Goal: Task Accomplishment & Management: Complete application form

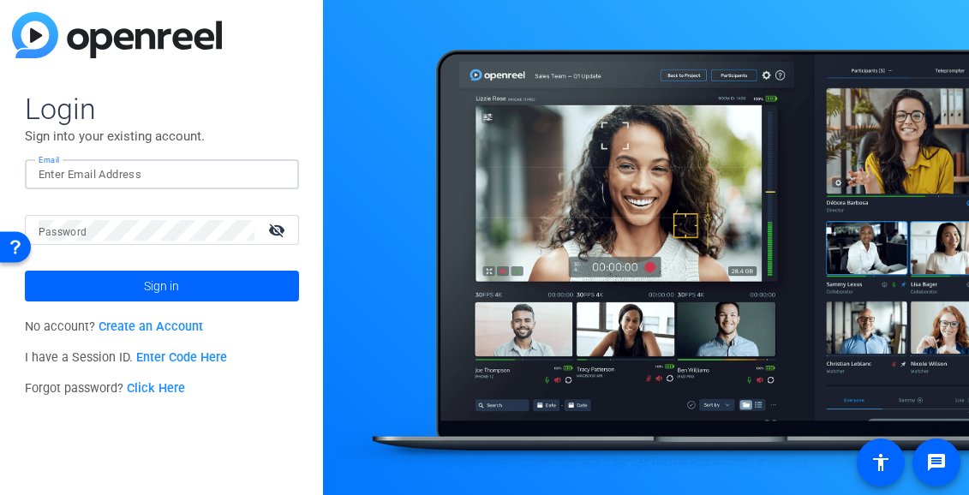
click at [108, 173] on input "Email" at bounding box center [162, 175] width 247 height 21
type input "[PERSON_NAME][EMAIL_ADDRESS][PERSON_NAME][DOMAIN_NAME]"
click at [137, 240] on div at bounding box center [147, 230] width 216 height 30
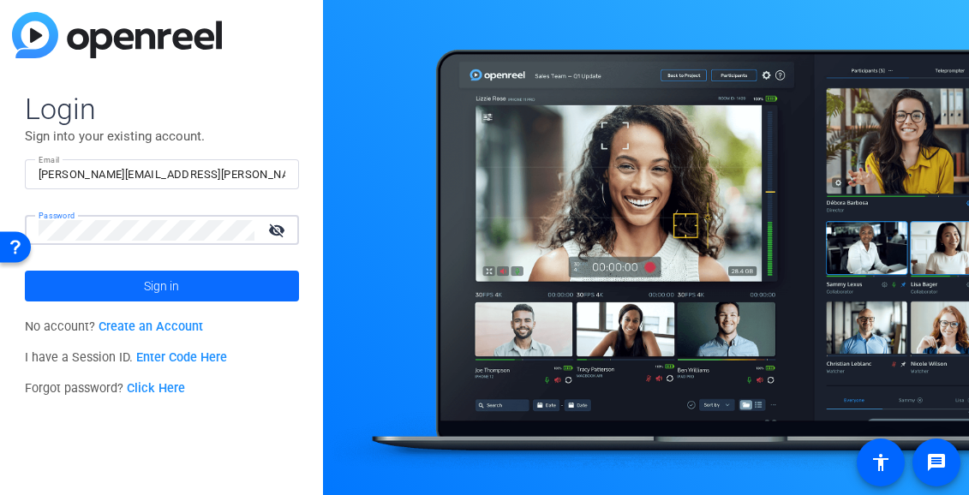
click at [25, 271] on button "Sign in" at bounding box center [162, 286] width 274 height 31
click at [161, 386] on link "Click Here" at bounding box center [156, 388] width 58 height 15
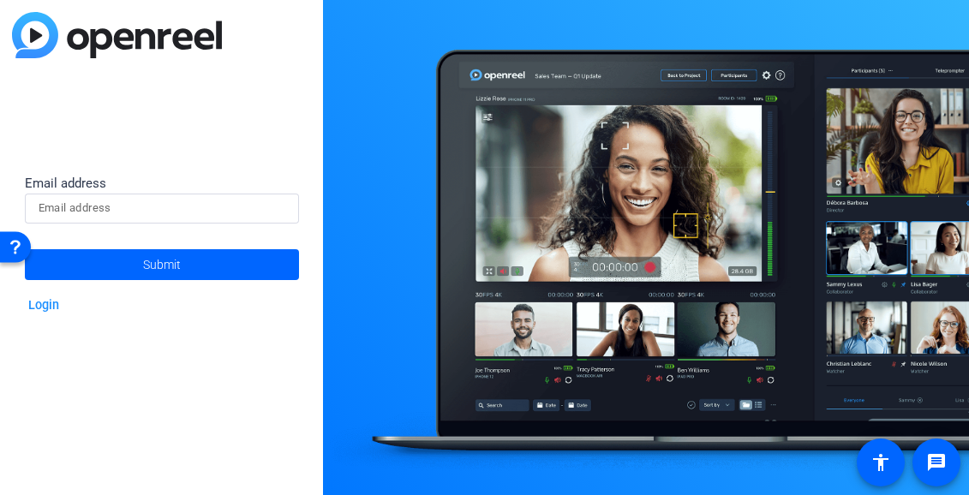
click at [139, 207] on input at bounding box center [162, 208] width 247 height 21
type input "[PERSON_NAME][EMAIL_ADDRESS][PERSON_NAME][DOMAIN_NAME]"
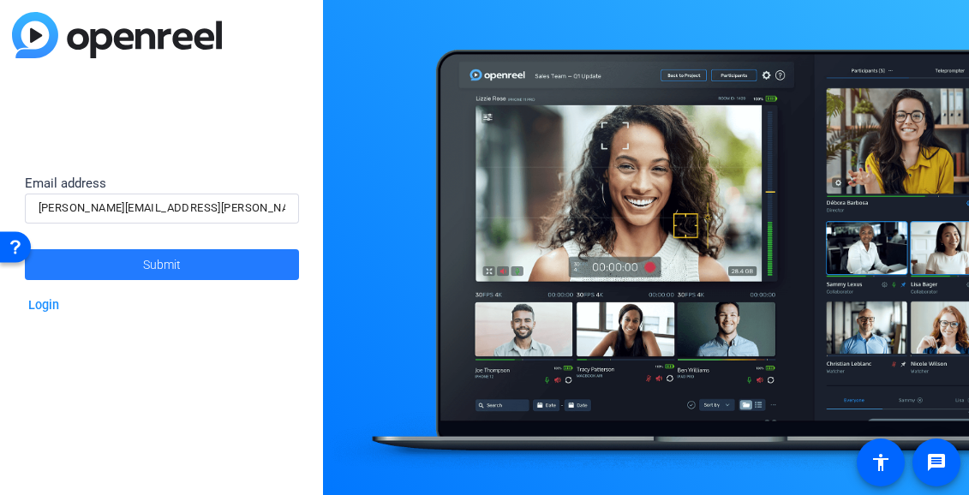
click at [167, 266] on span "Submit" at bounding box center [162, 264] width 38 height 43
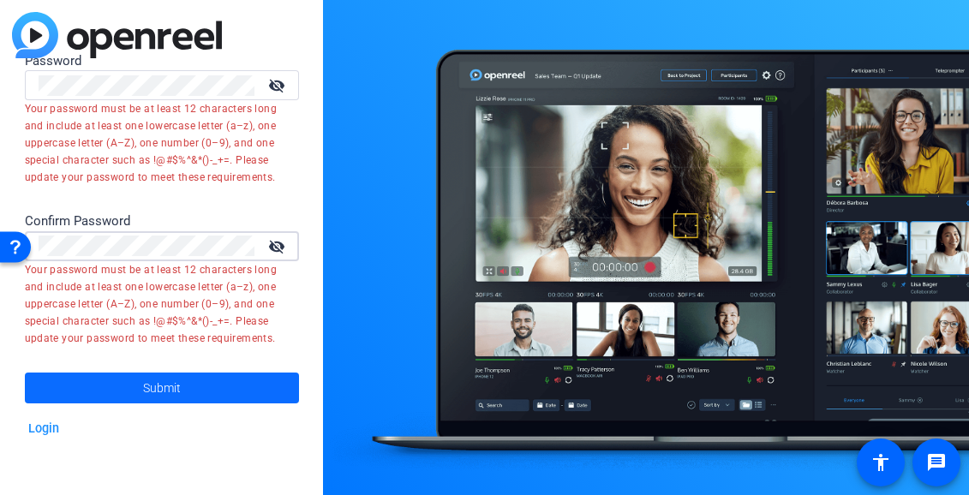
click at [178, 388] on span "Submit" at bounding box center [162, 388] width 38 height 43
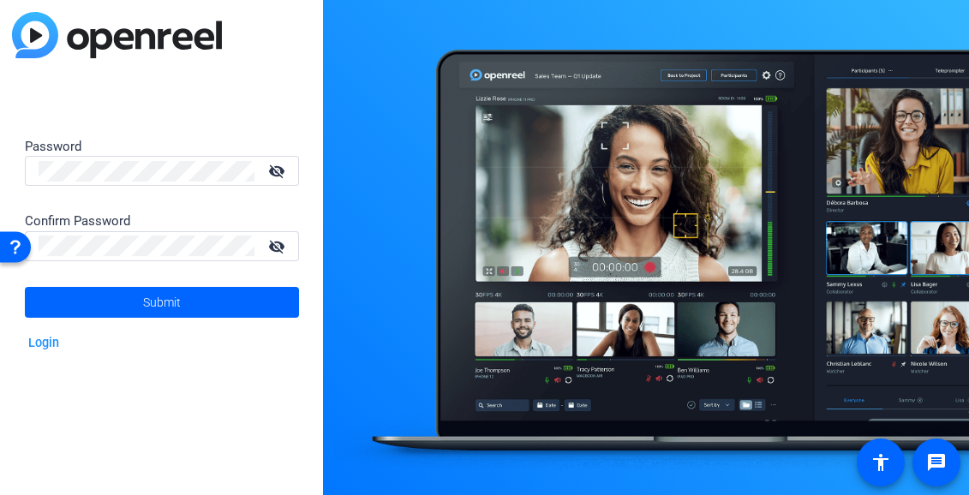
click at [278, 168] on mat-icon "visibility_off" at bounding box center [278, 171] width 41 height 25
click at [278, 254] on mat-icon "visibility_off" at bounding box center [278, 246] width 41 height 25
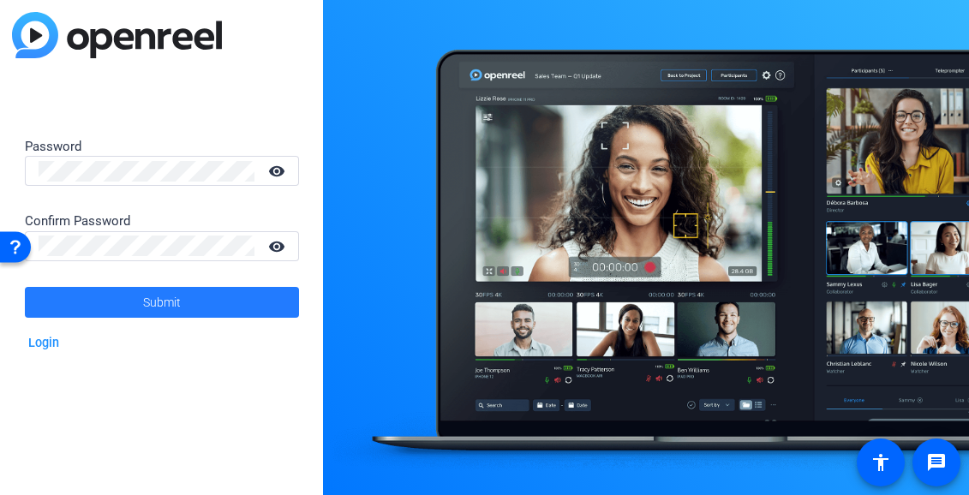
click at [173, 298] on span "Submit" at bounding box center [162, 302] width 38 height 43
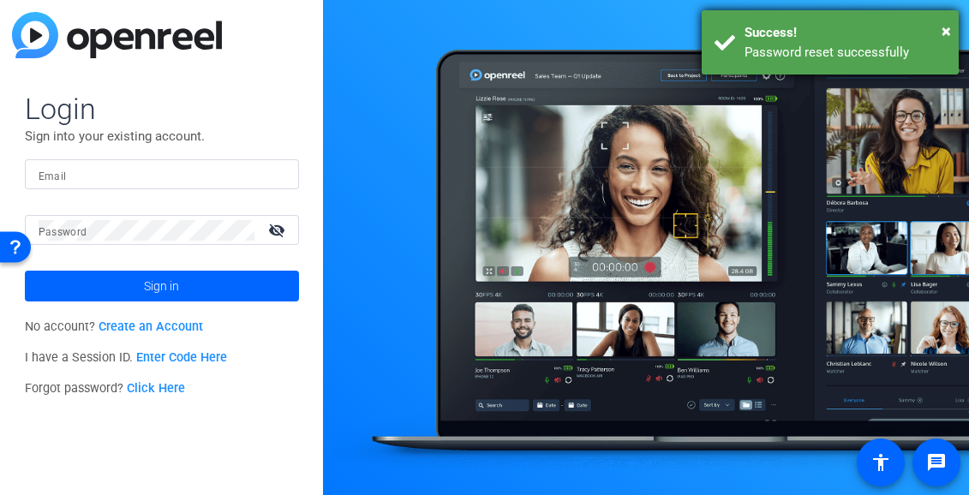
click at [940, 31] on div "Success!" at bounding box center [845, 33] width 201 height 20
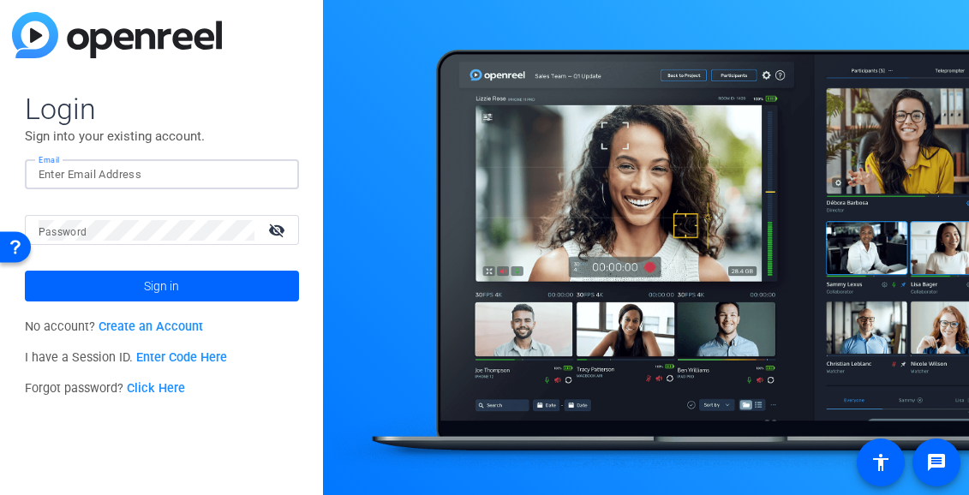
click at [114, 173] on input "Email" at bounding box center [162, 175] width 247 height 21
type input "[PERSON_NAME][EMAIL_ADDRESS][PERSON_NAME][DOMAIN_NAME]"
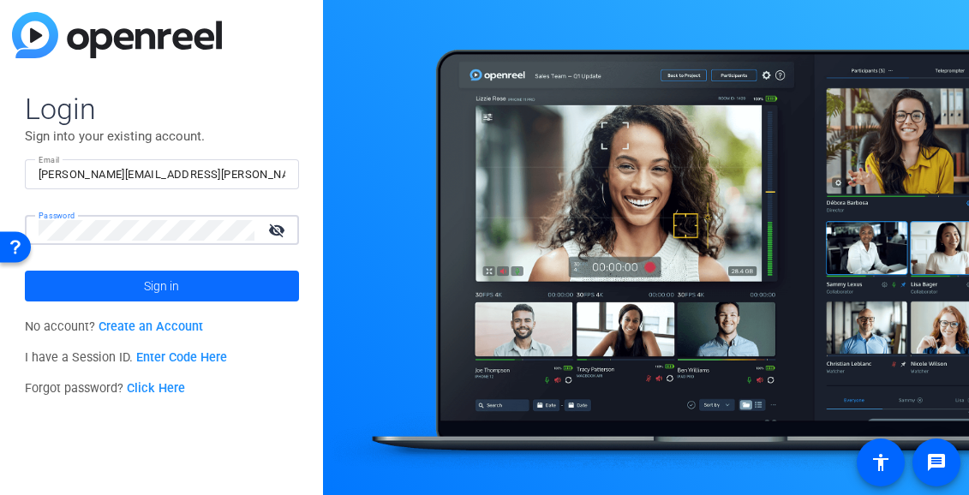
click at [181, 285] on span at bounding box center [162, 286] width 274 height 41
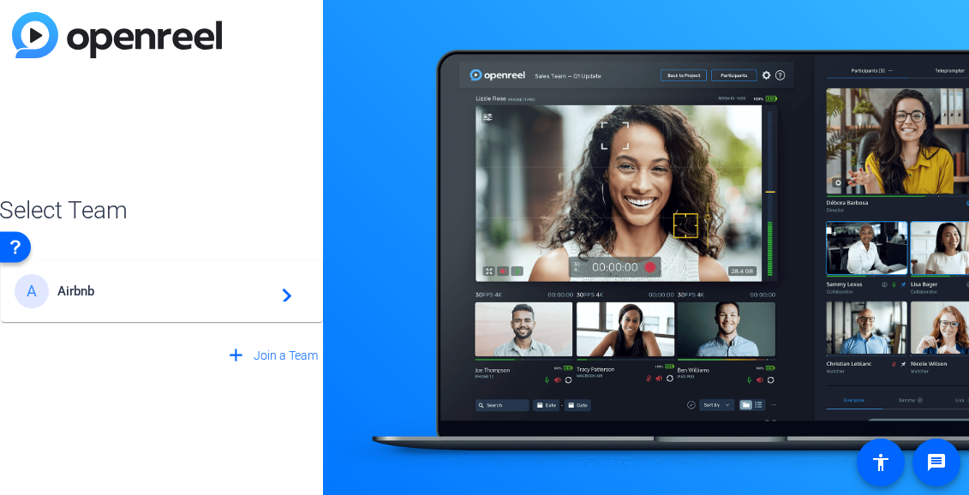
click at [286, 296] on mat-icon "navigate_next" at bounding box center [282, 291] width 21 height 21
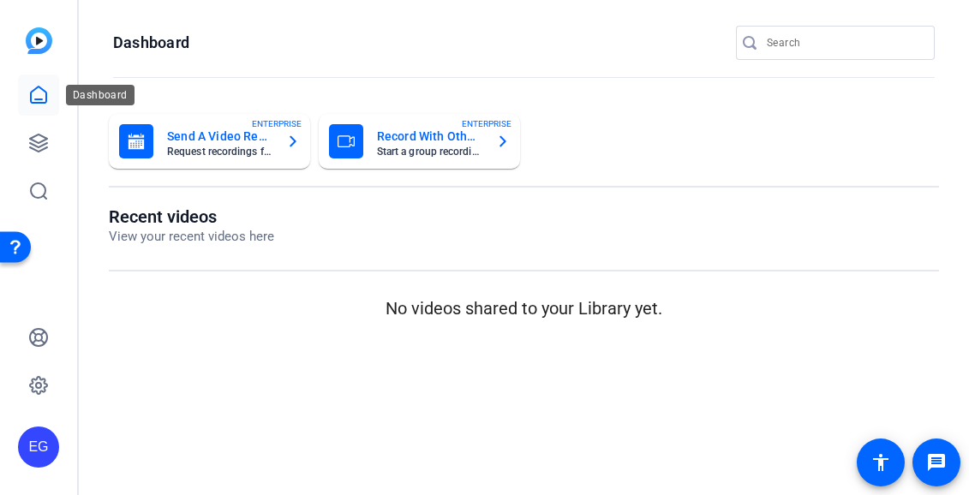
click at [37, 93] on icon at bounding box center [38, 95] width 21 height 21
click at [42, 143] on icon at bounding box center [38, 143] width 21 height 21
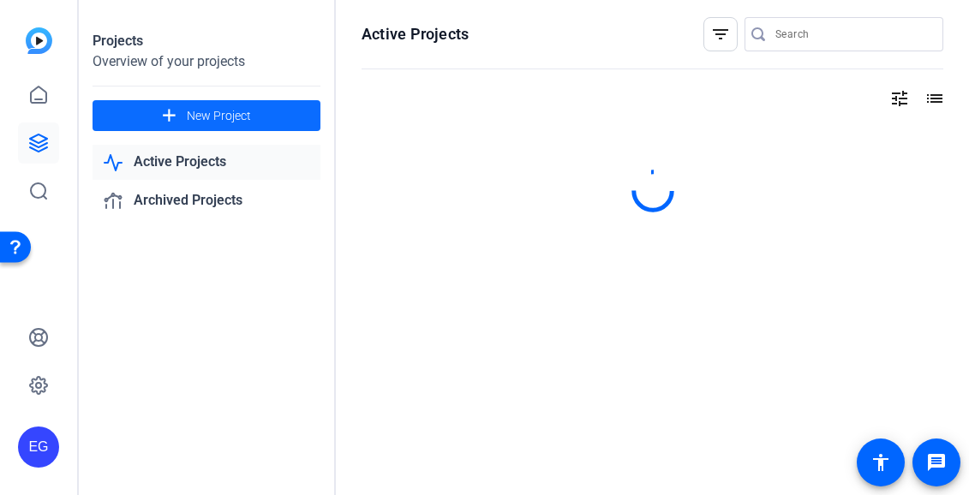
click at [206, 111] on span "New Project" at bounding box center [219, 116] width 64 height 18
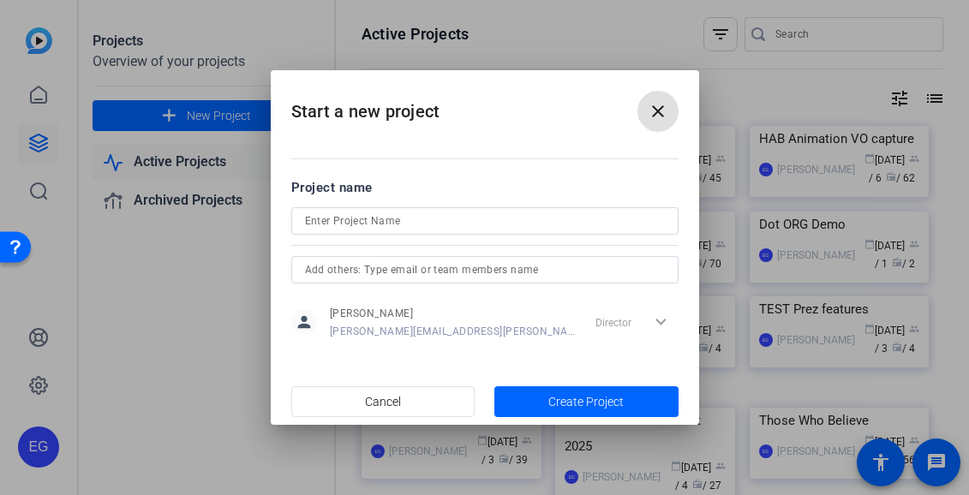
click at [413, 219] on input at bounding box center [485, 221] width 360 height 21
type input "Community Center 10yr Video"
click at [410, 273] on input "text" at bounding box center [485, 270] width 360 height 21
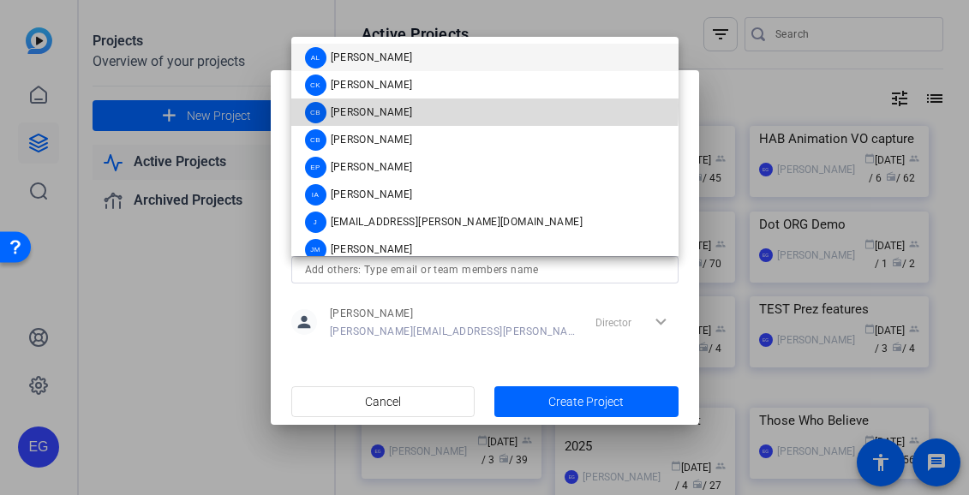
click at [358, 105] on span "[PERSON_NAME]" at bounding box center [372, 112] width 82 height 14
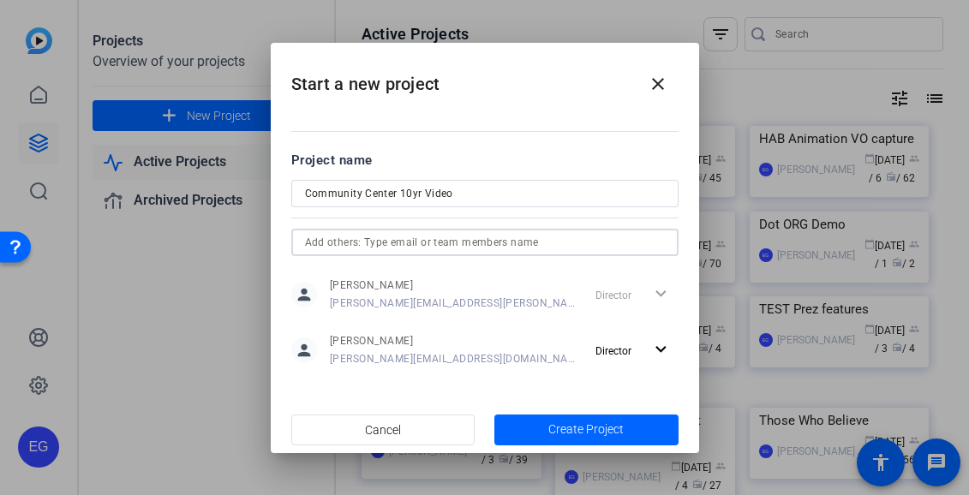
click at [393, 243] on input "text" at bounding box center [485, 242] width 360 height 21
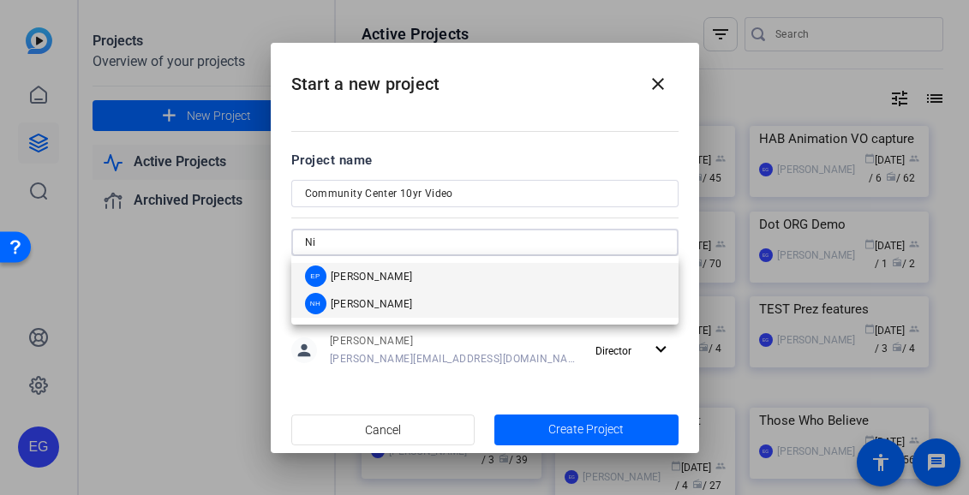
type input "Ni"
click at [368, 305] on span "[PERSON_NAME]" at bounding box center [372, 304] width 82 height 14
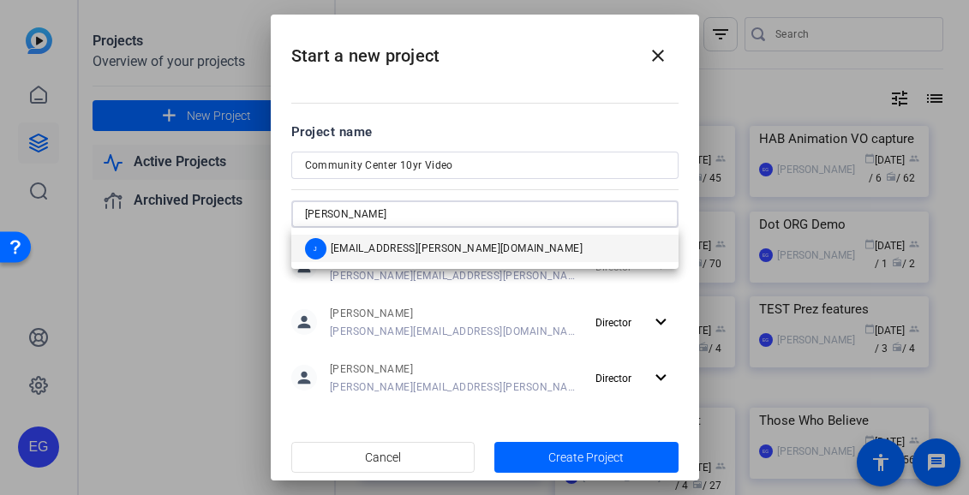
type input "Jen"
click at [395, 253] on span "[EMAIL_ADDRESS][PERSON_NAME][DOMAIN_NAME]" at bounding box center [457, 249] width 252 height 14
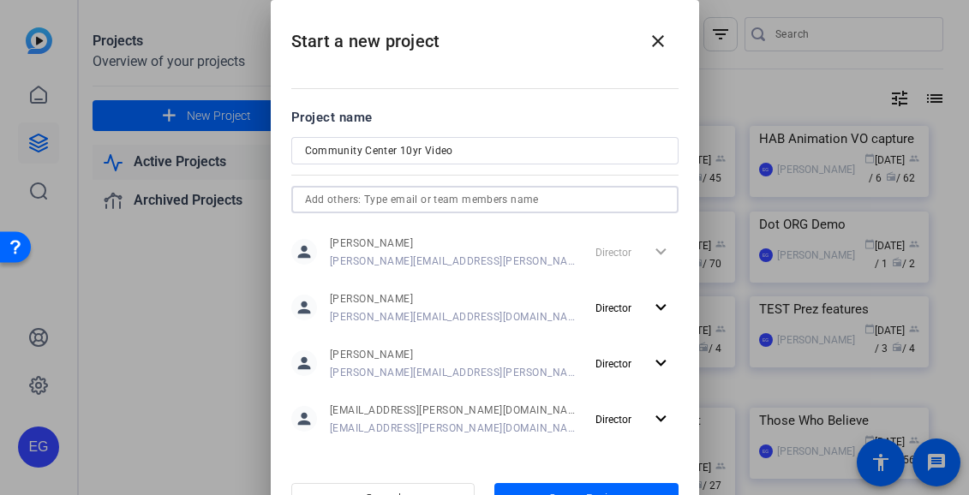
click at [372, 204] on input "text" at bounding box center [485, 199] width 360 height 21
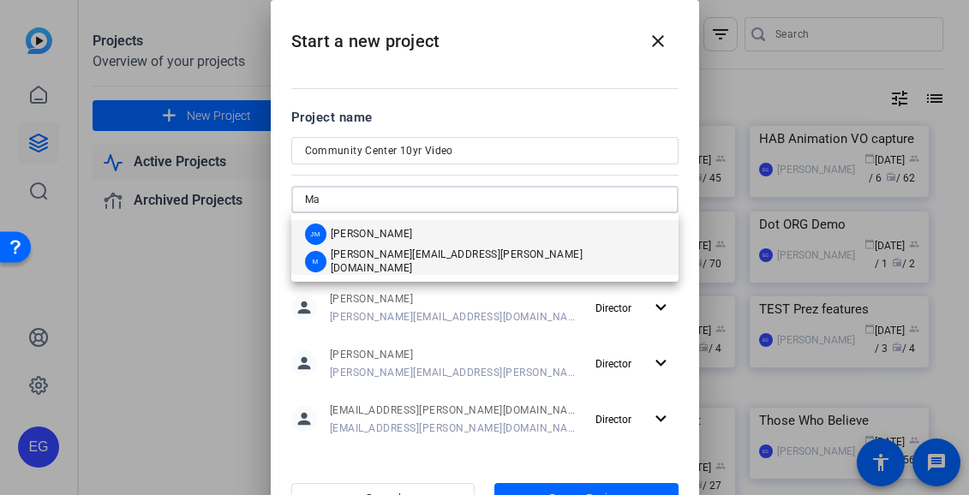
type input "Ma"
click at [390, 256] on span "[PERSON_NAME][EMAIL_ADDRESS][PERSON_NAME][DOMAIN_NAME]" at bounding box center [498, 261] width 334 height 27
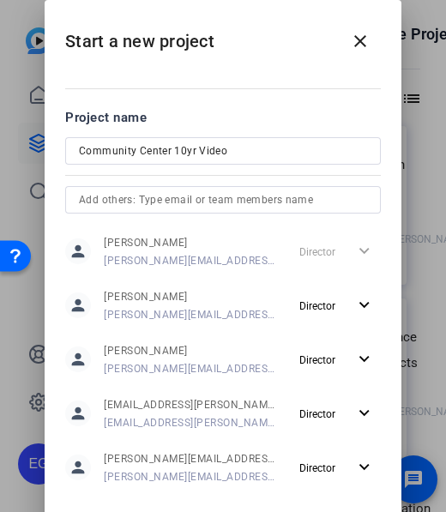
click at [282, 494] on mat-dialog-content "Project name Community Center 10yr Video person Erika Galeana erika.galeana@air…" at bounding box center [223, 295] width 356 height 452
click at [322, 493] on mat-dialog-content "Project name Community Center 10yr Video person Erika Galeana erika.galeana@air…" at bounding box center [223, 295] width 356 height 452
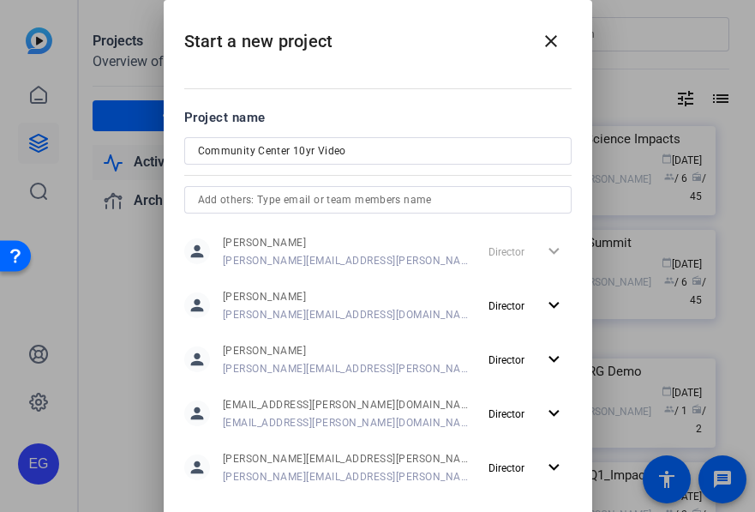
click at [440, 470] on div "person manuel.roa@airbnb.com manuel.roa@airbnb.com Director expand_more" at bounding box center [377, 466] width 387 height 41
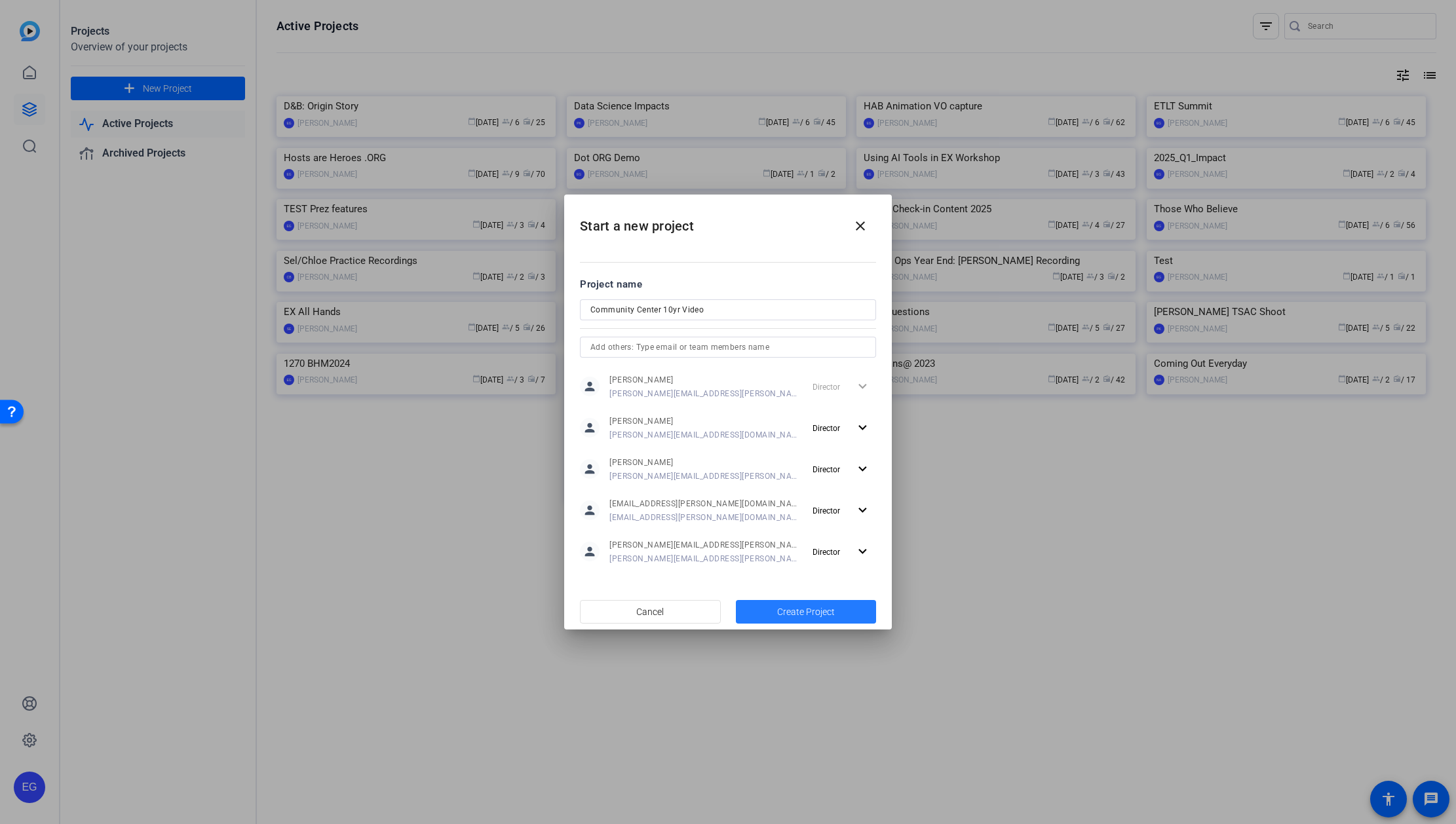
click at [740, 378] on span "Create Project" at bounding box center [805, 612] width 57 height 14
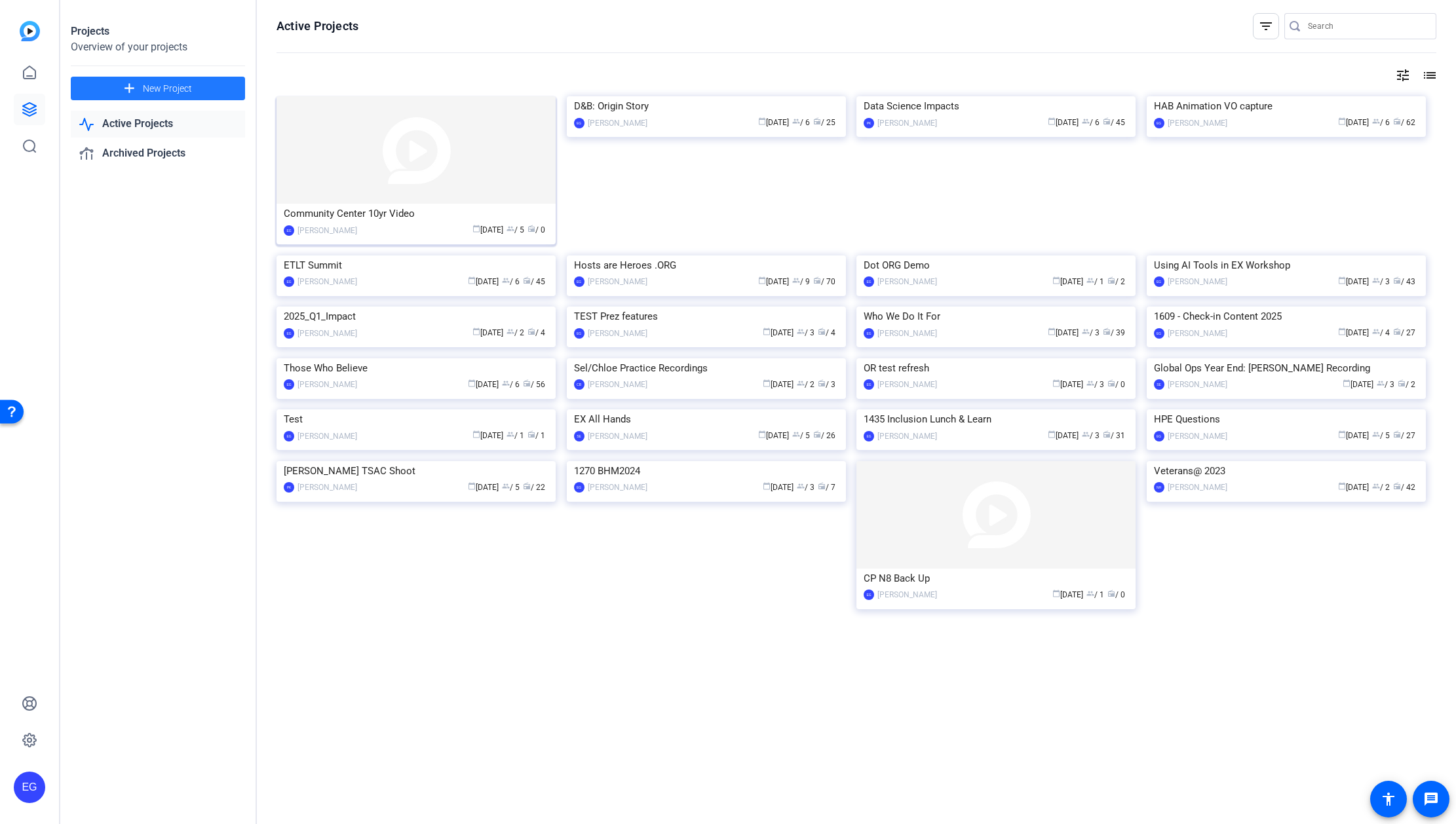
click at [397, 217] on div "Community Center 10yr Video" at bounding box center [416, 213] width 265 height 20
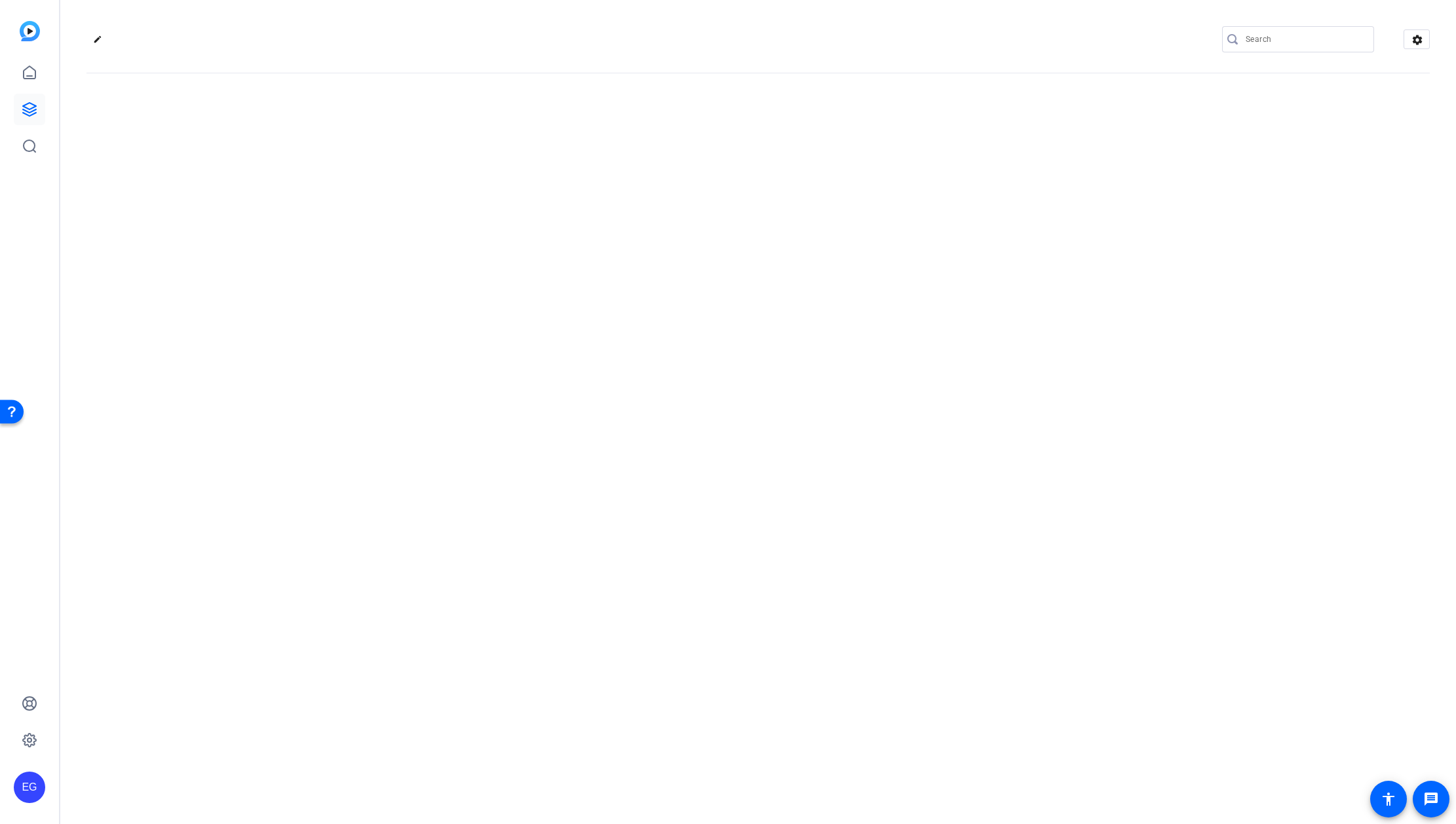
click at [397, 217] on div "edit settings" at bounding box center [758, 412] width 1396 height 824
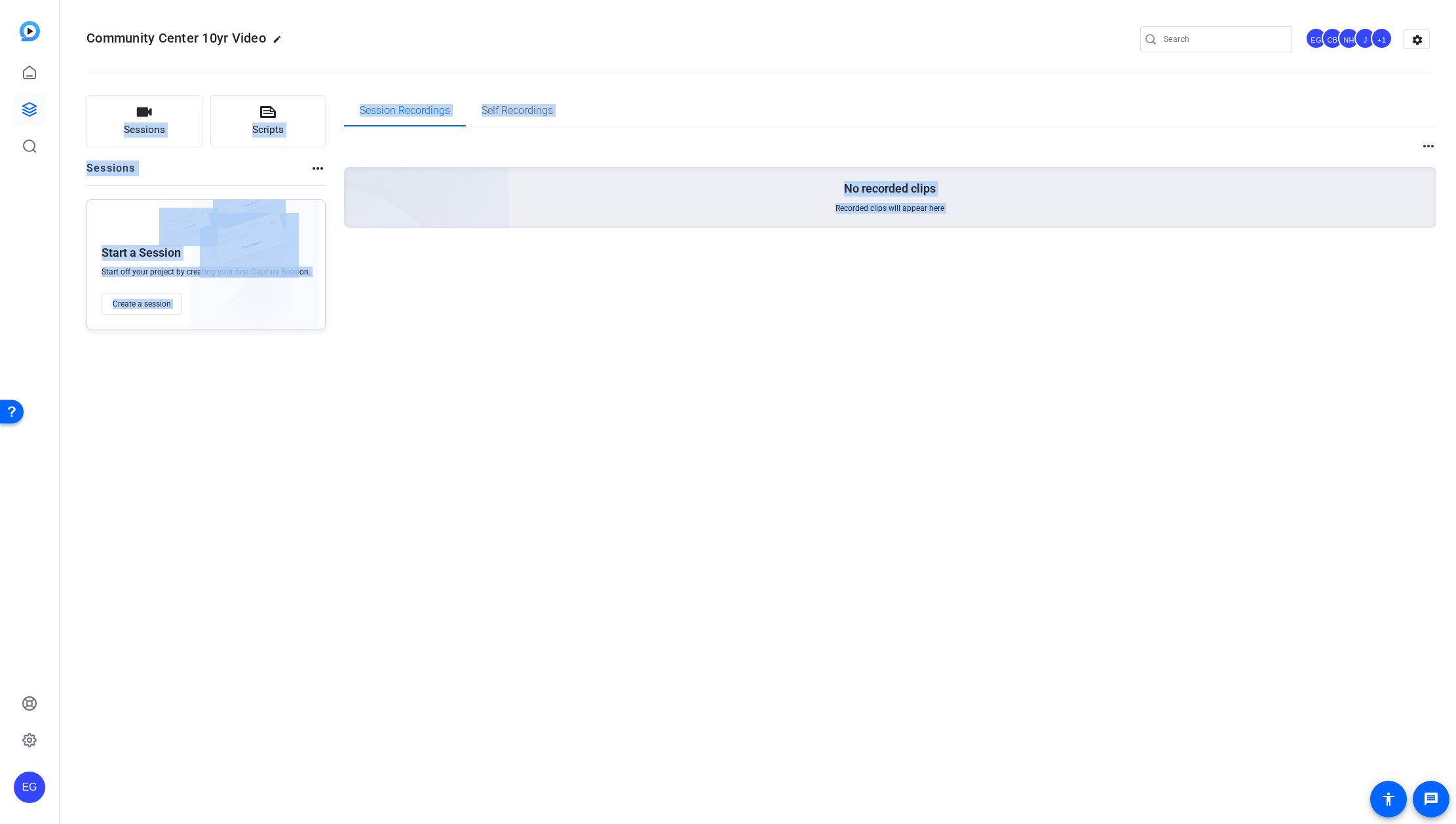
click at [207, 304] on img at bounding box center [255, 265] width 127 height 140
click at [158, 365] on div "Community Center 10yr Video edit EG CB NH J +1 settings Sessions Scripts Sessio…" at bounding box center [758, 412] width 1396 height 824
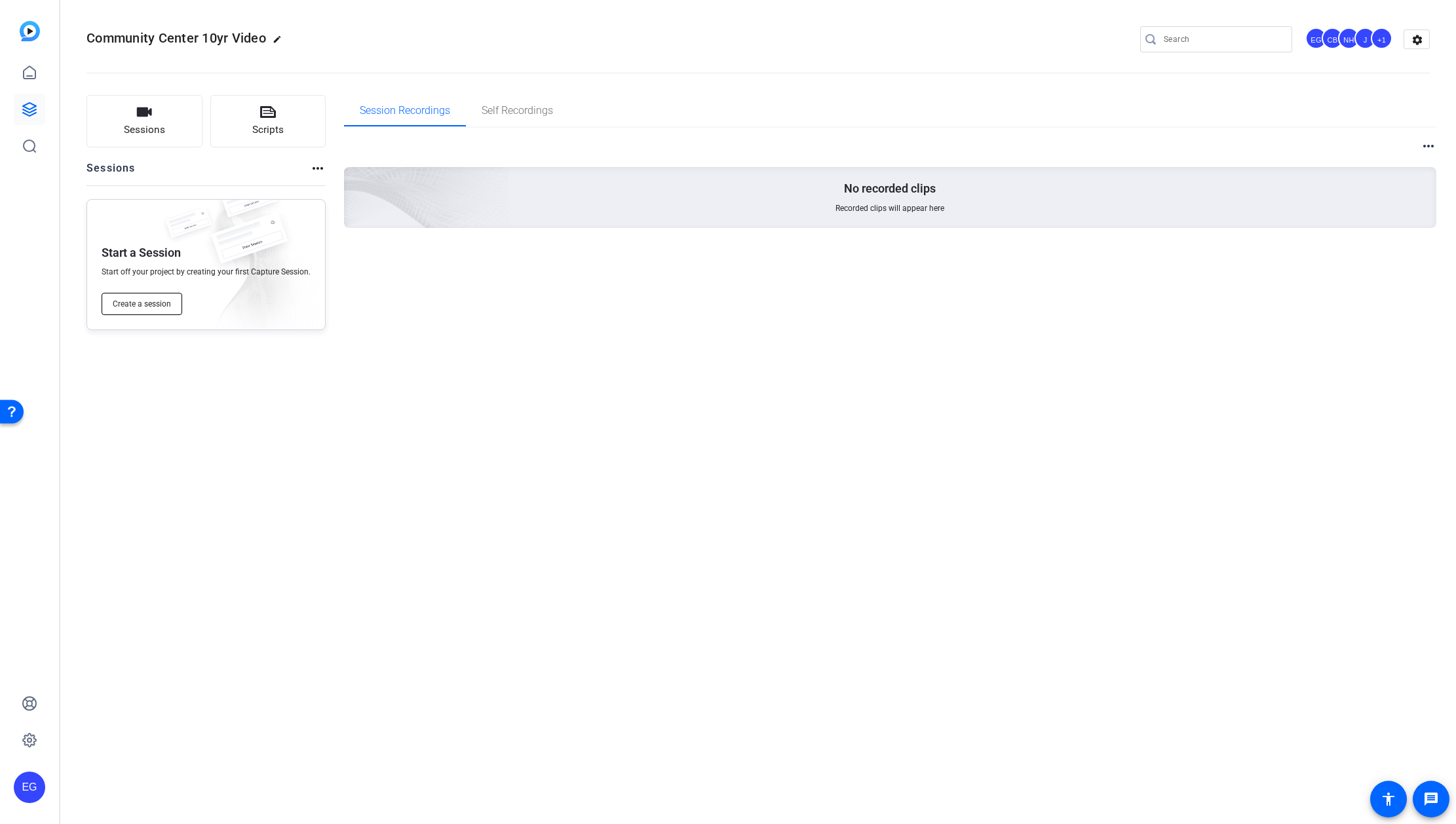
click at [140, 303] on span "Create a session" at bounding box center [141, 304] width 58 height 11
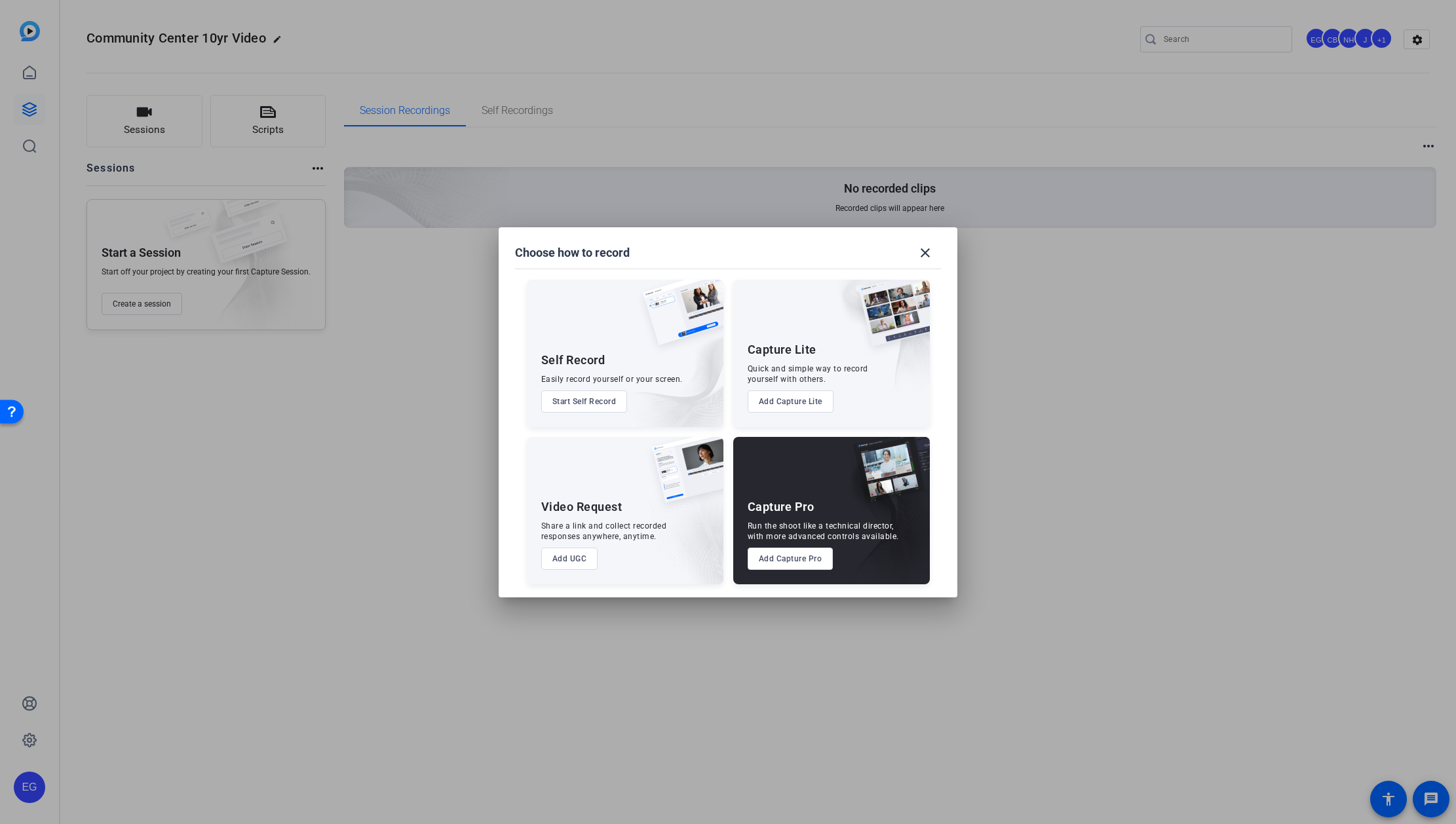
click at [740, 378] on button "Add Capture Pro" at bounding box center [791, 558] width 86 height 22
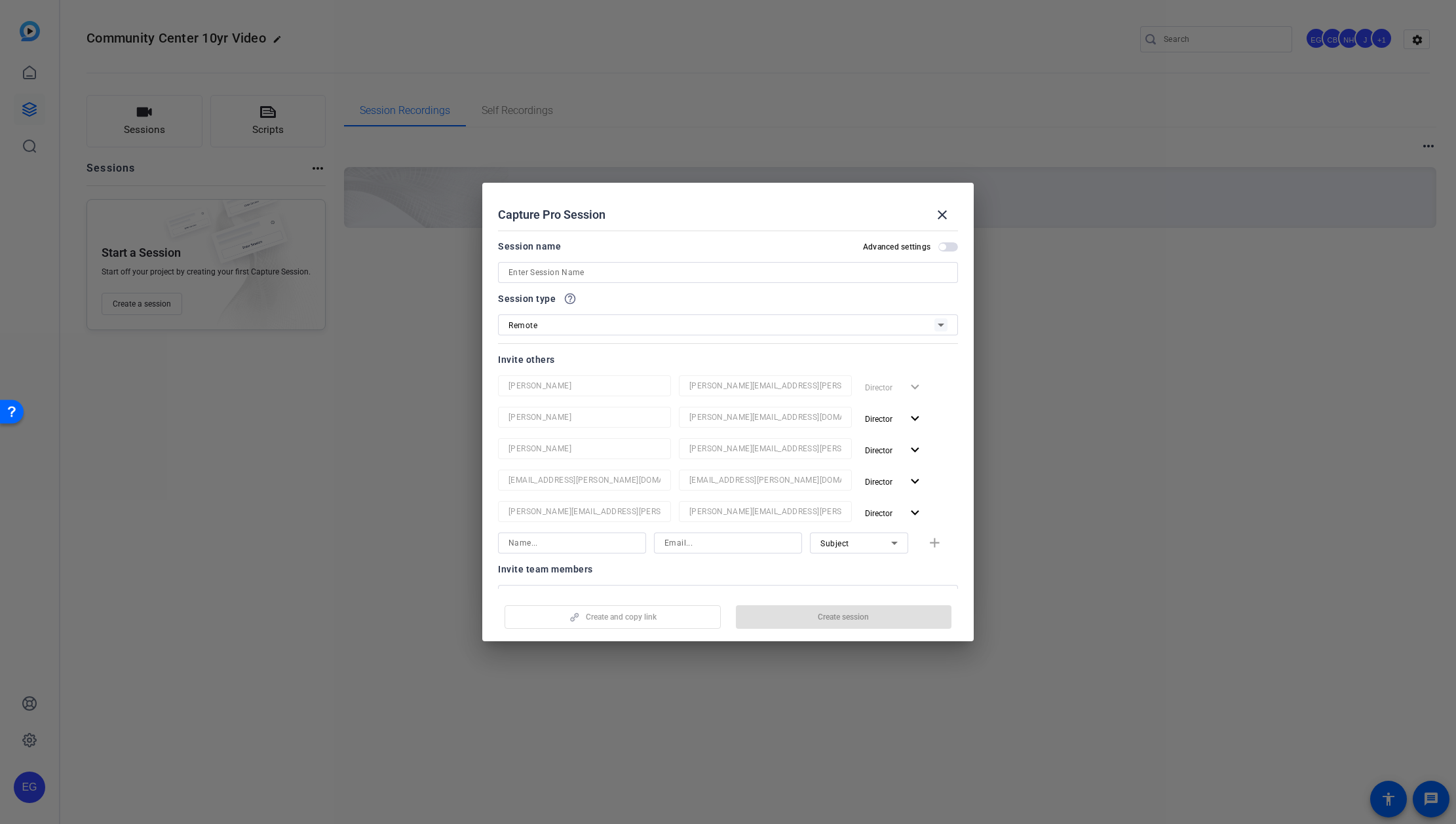
click at [588, 272] on input at bounding box center [728, 272] width 439 height 16
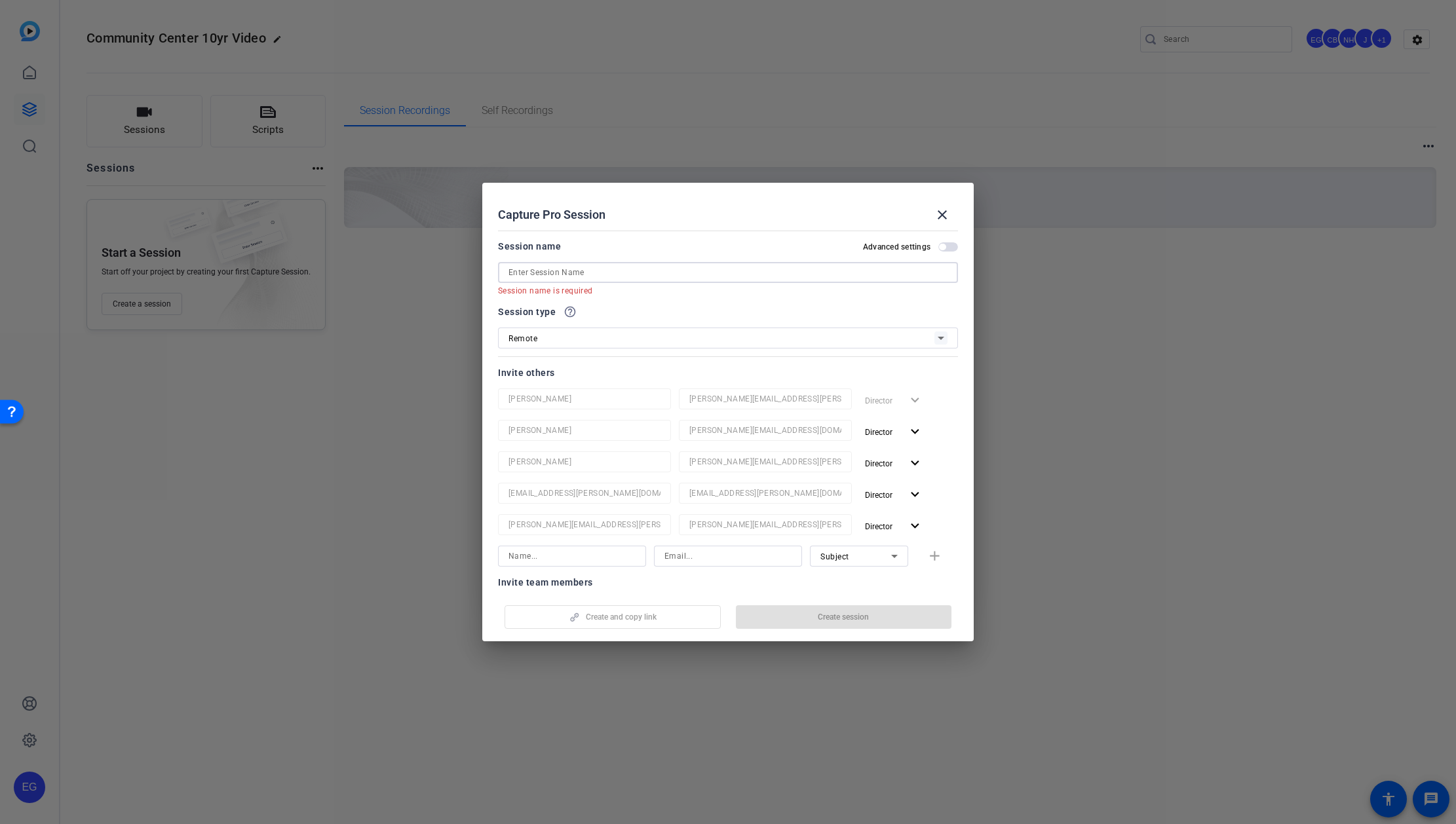
paste input "Jayanthi"
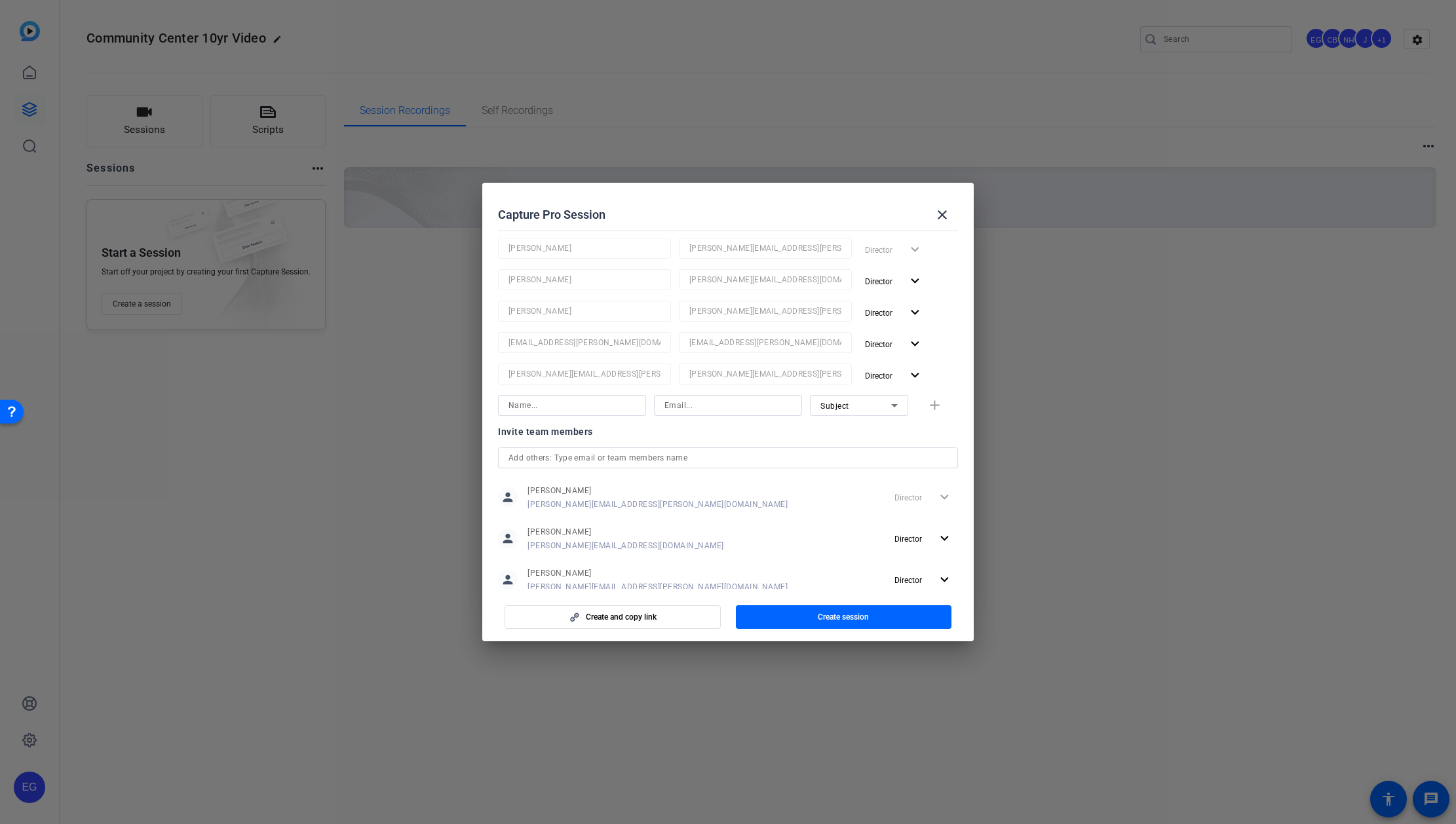
scroll to position [128, 0]
type input "Jayanthi"
click at [593, 378] on input at bounding box center [572, 414] width 127 height 16
paste input "Jayanthi"
type input "Jayanthi"
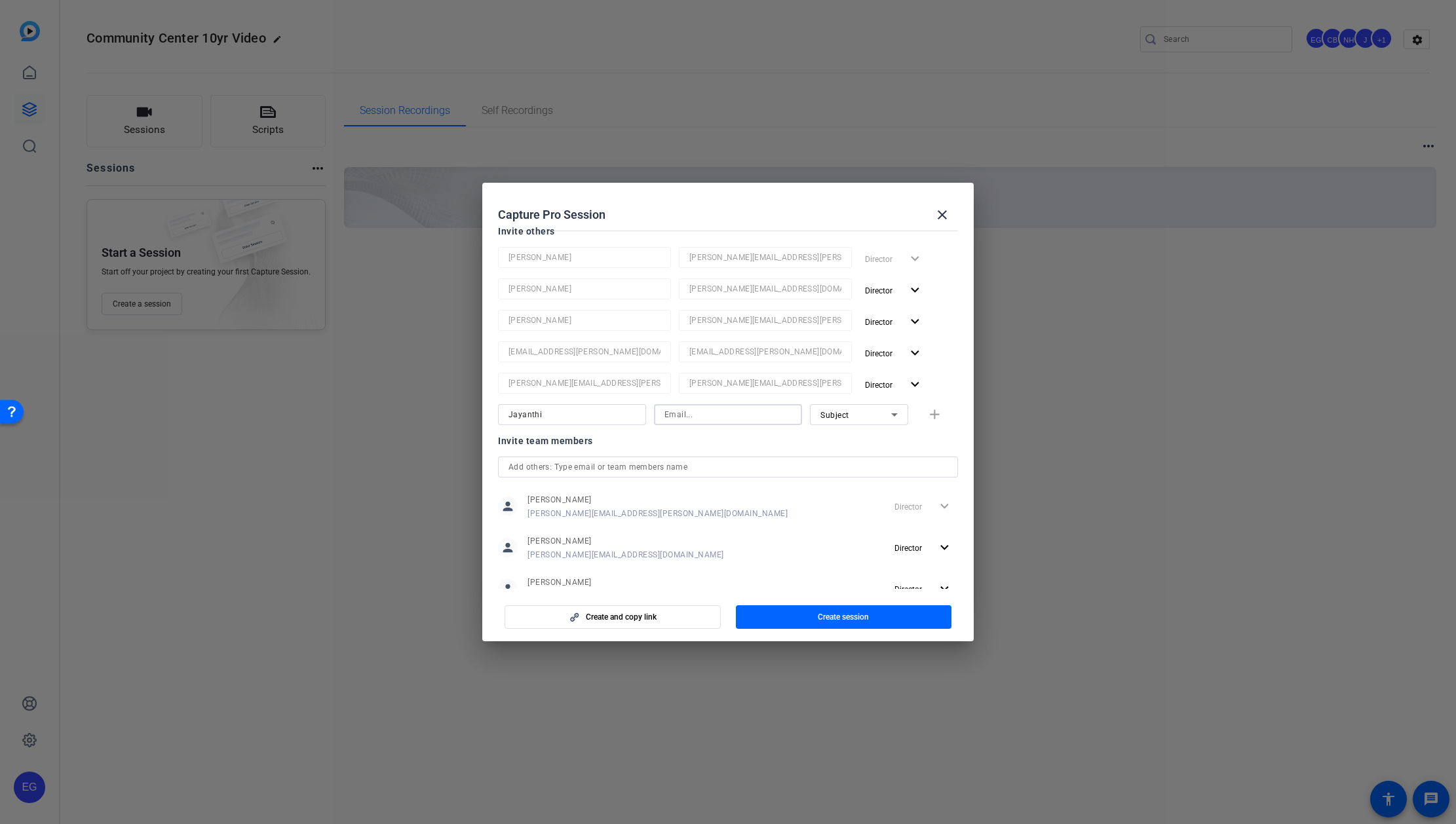
click at [702, 378] on input at bounding box center [728, 414] width 127 height 16
paste input "[EMAIL_ADDRESS][DOMAIN_NAME]"
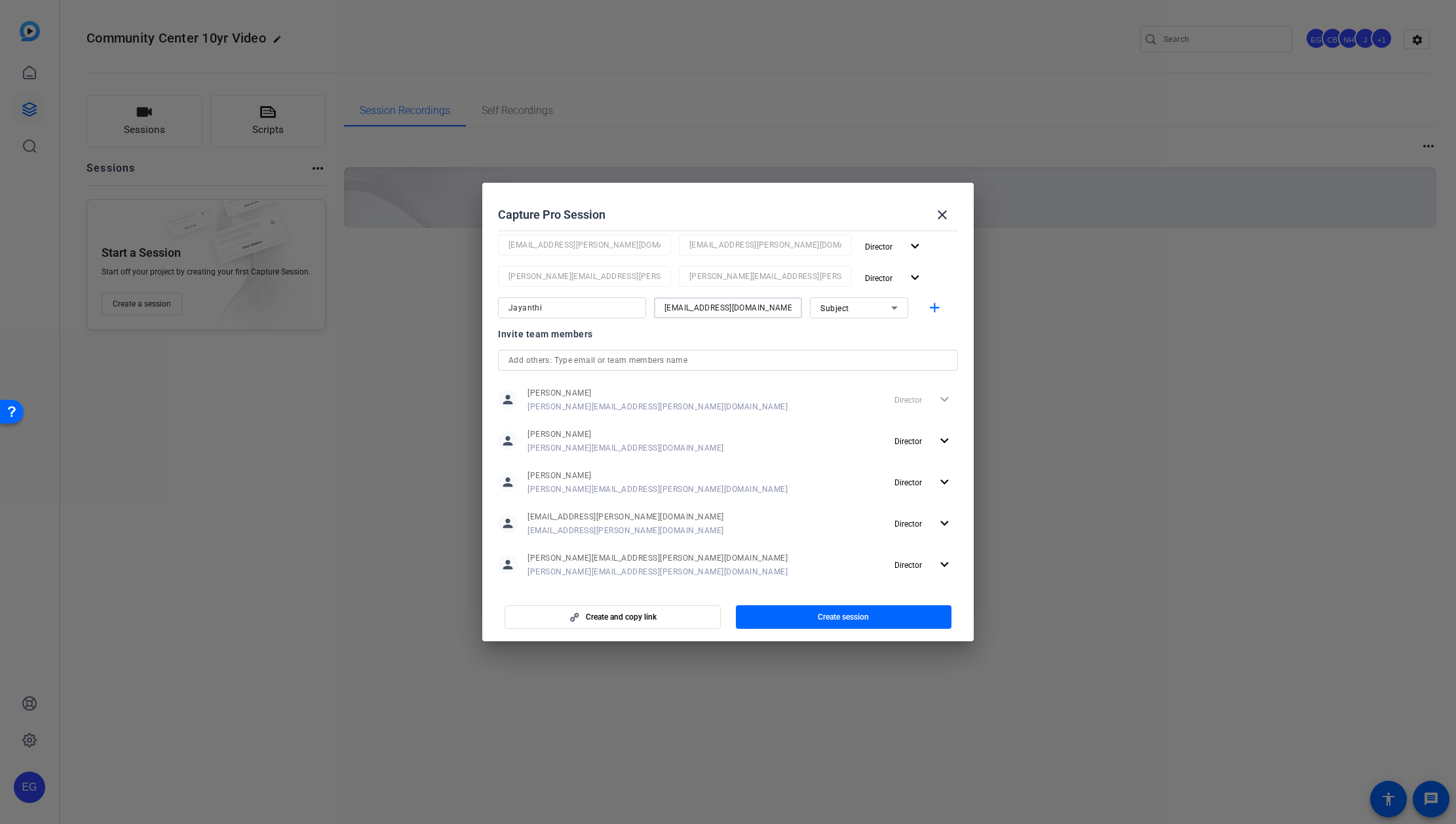
scroll to position [254, 0]
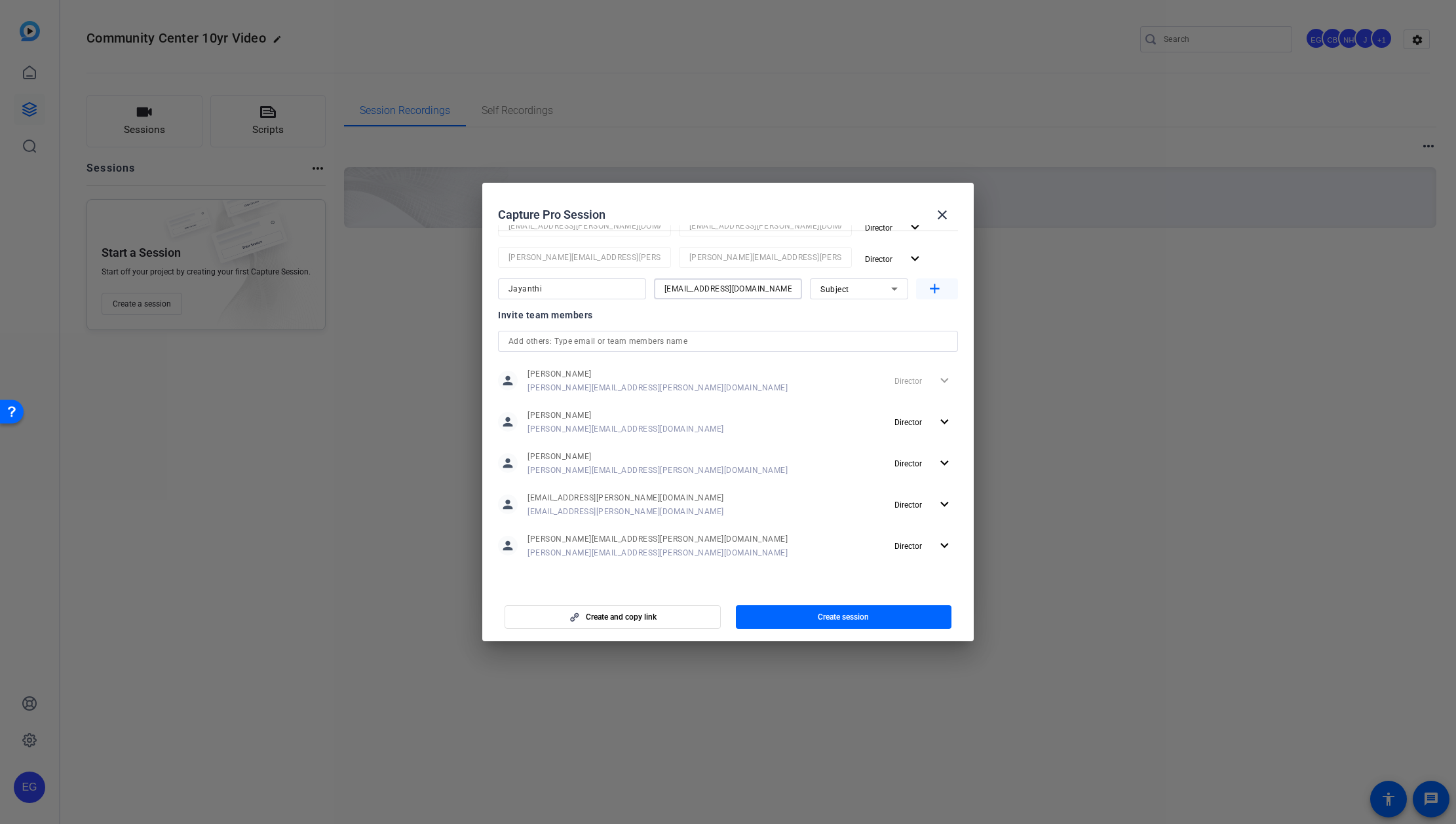
type input "[EMAIL_ADDRESS][DOMAIN_NAME]"
click at [740, 288] on mat-icon "add" at bounding box center [934, 289] width 16 height 16
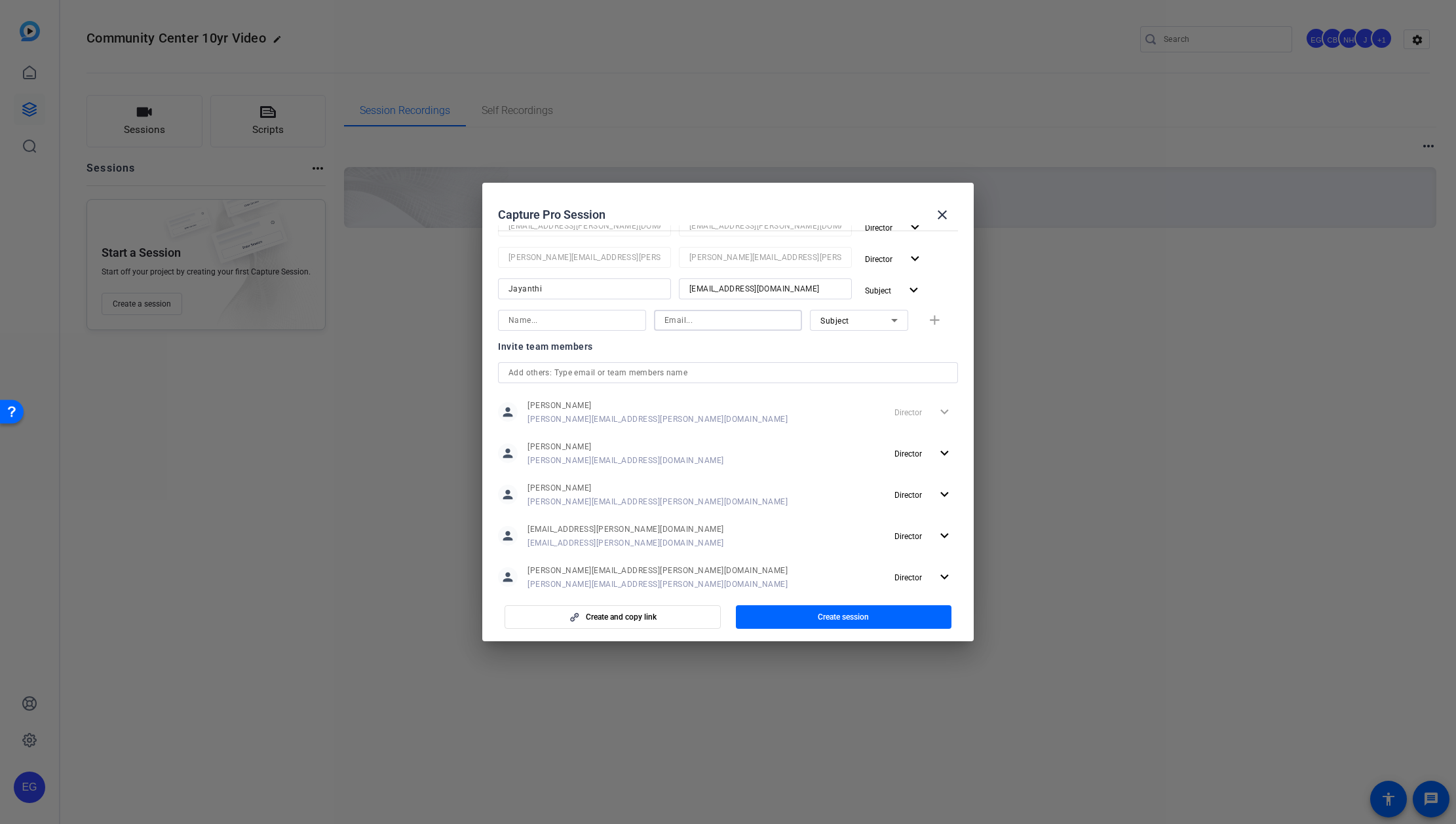
click at [709, 320] on input at bounding box center [728, 320] width 127 height 16
paste input "melanie.markarid@ext.airbnb.com"
type input "melanie.markarid@ext.airbnb.com"
click at [542, 320] on input at bounding box center [572, 320] width 127 height 16
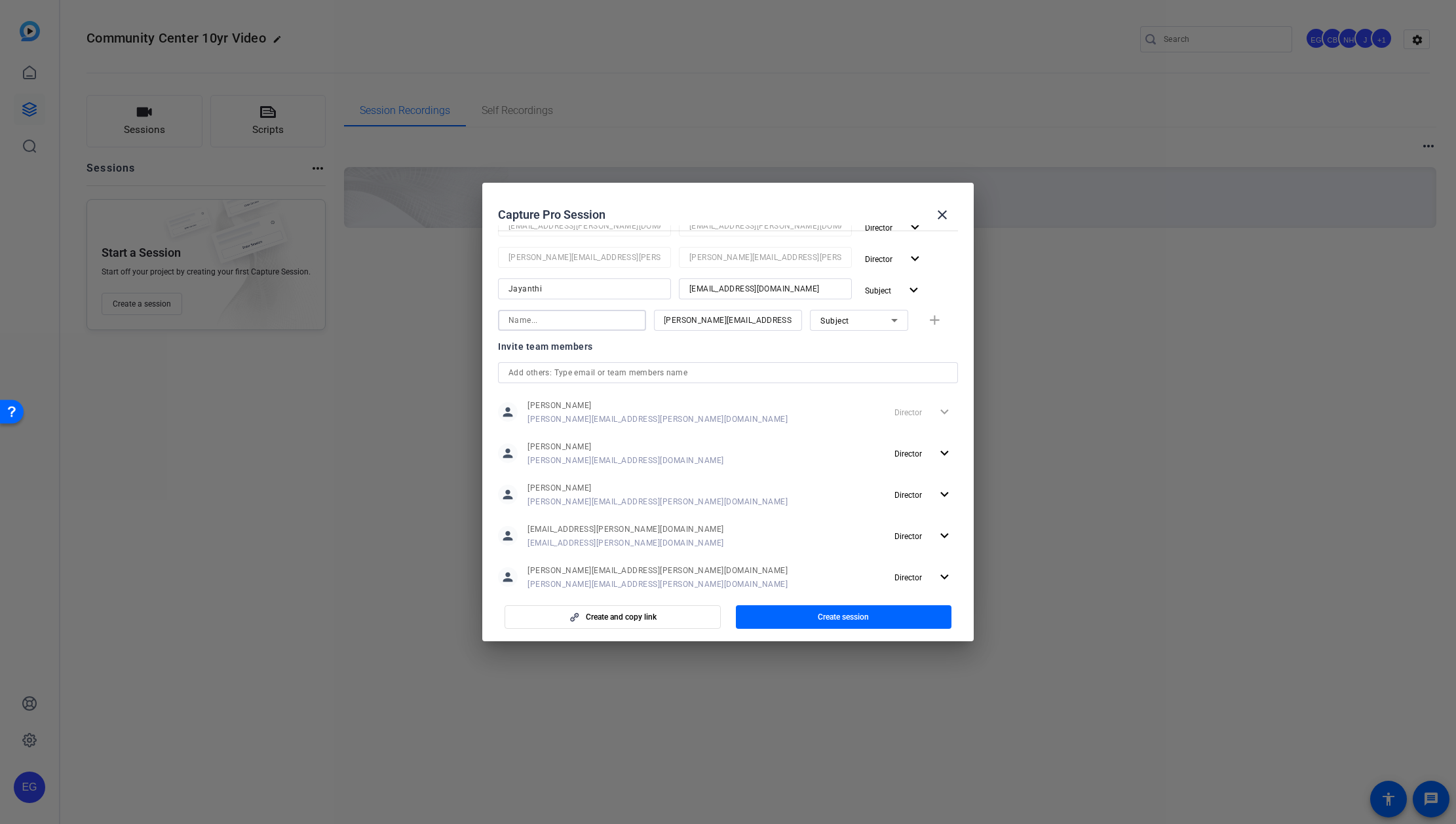
scroll to position [0, 0]
type input "Melanie Markarid"
click at [740, 318] on icon at bounding box center [894, 320] width 16 height 16
click at [740, 364] on span "Watcher" at bounding box center [836, 367] width 31 height 16
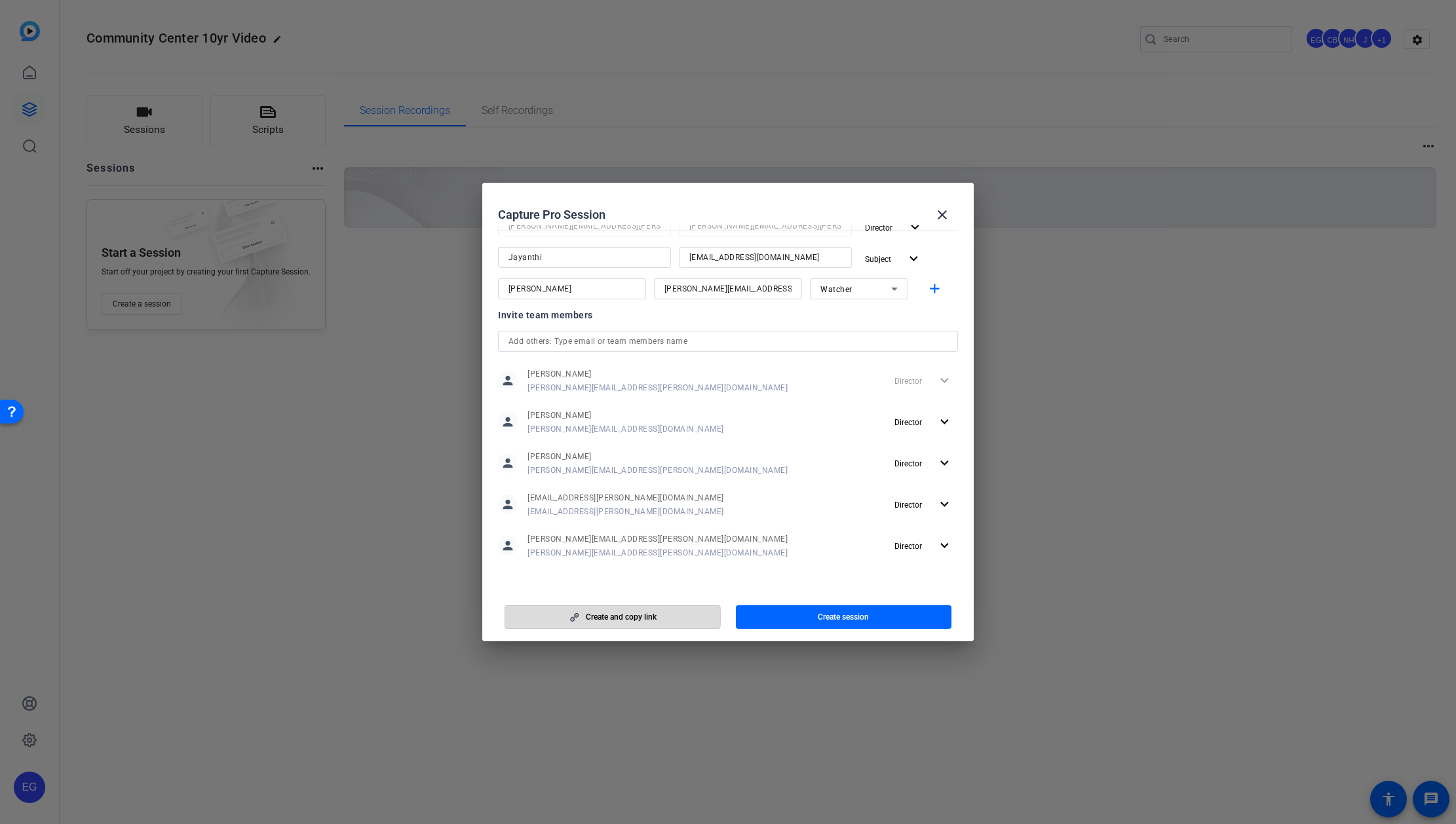
click at [606, 378] on span "Create and copy link" at bounding box center [621, 617] width 71 height 11
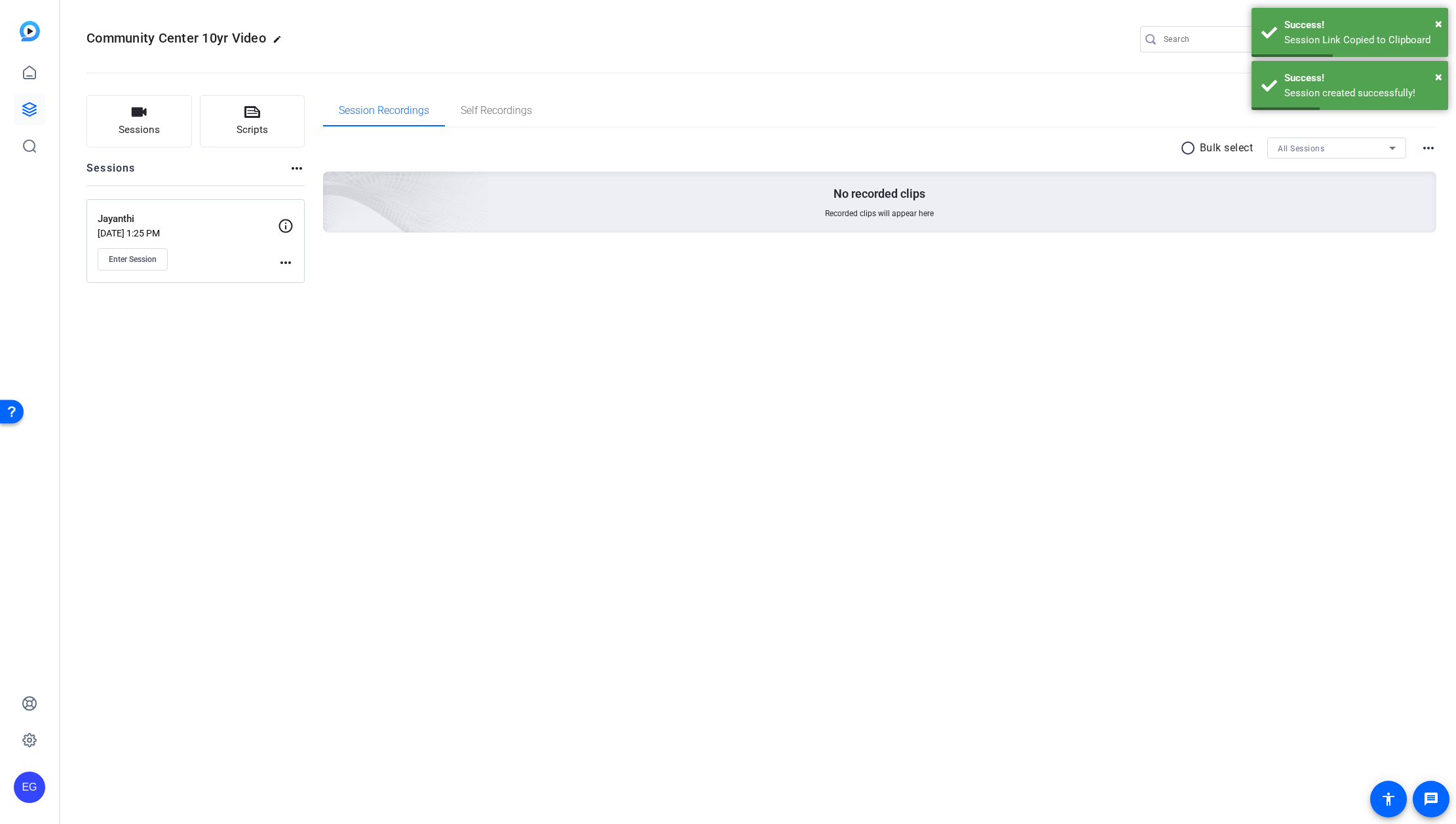
click at [178, 222] on p "Jayanthi" at bounding box center [188, 219] width 180 height 15
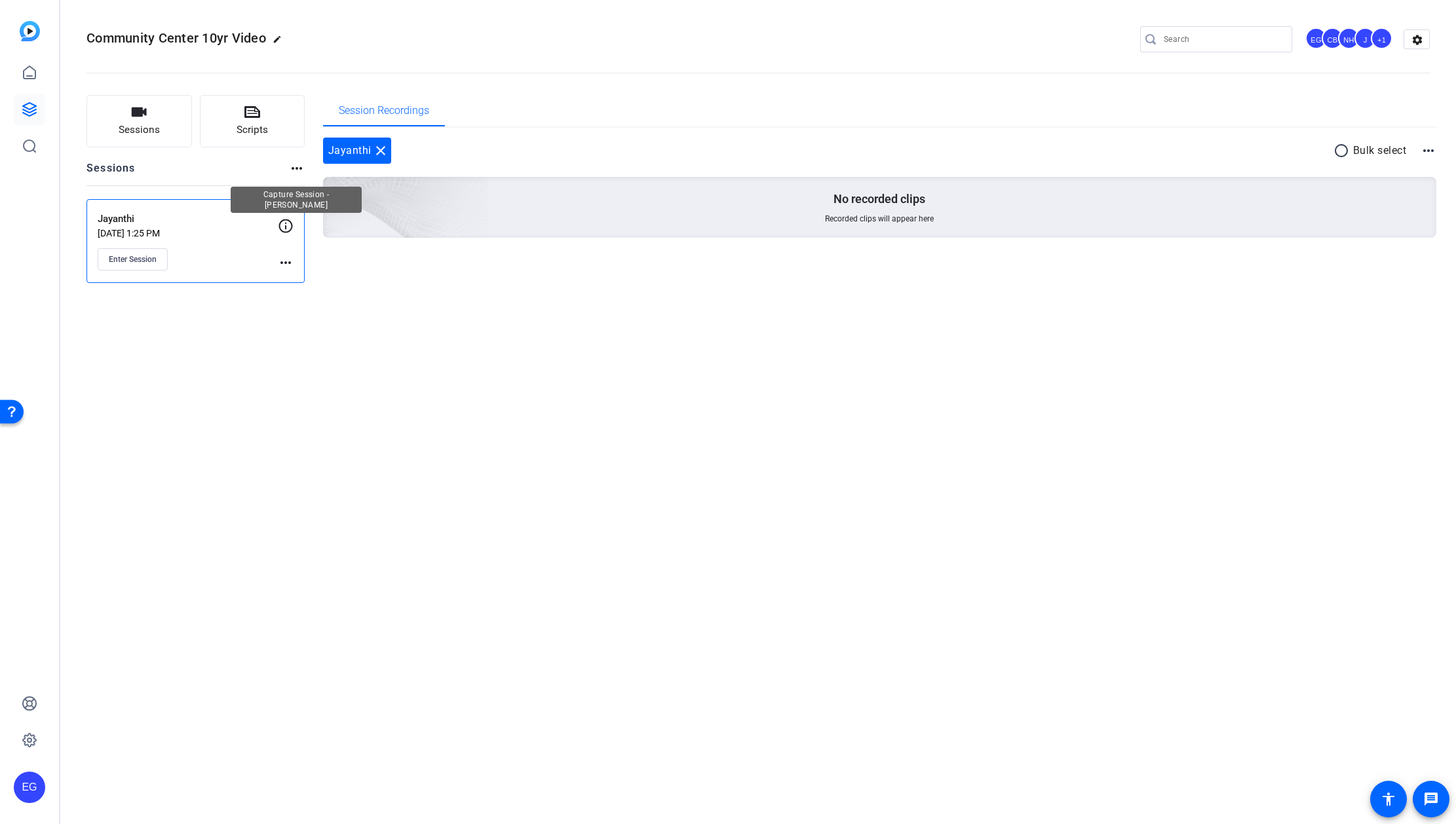
click at [287, 226] on icon at bounding box center [285, 225] width 16 height 16
click at [145, 259] on span "Enter Session" at bounding box center [132, 259] width 48 height 11
click at [143, 117] on icon "button" at bounding box center [138, 112] width 16 height 16
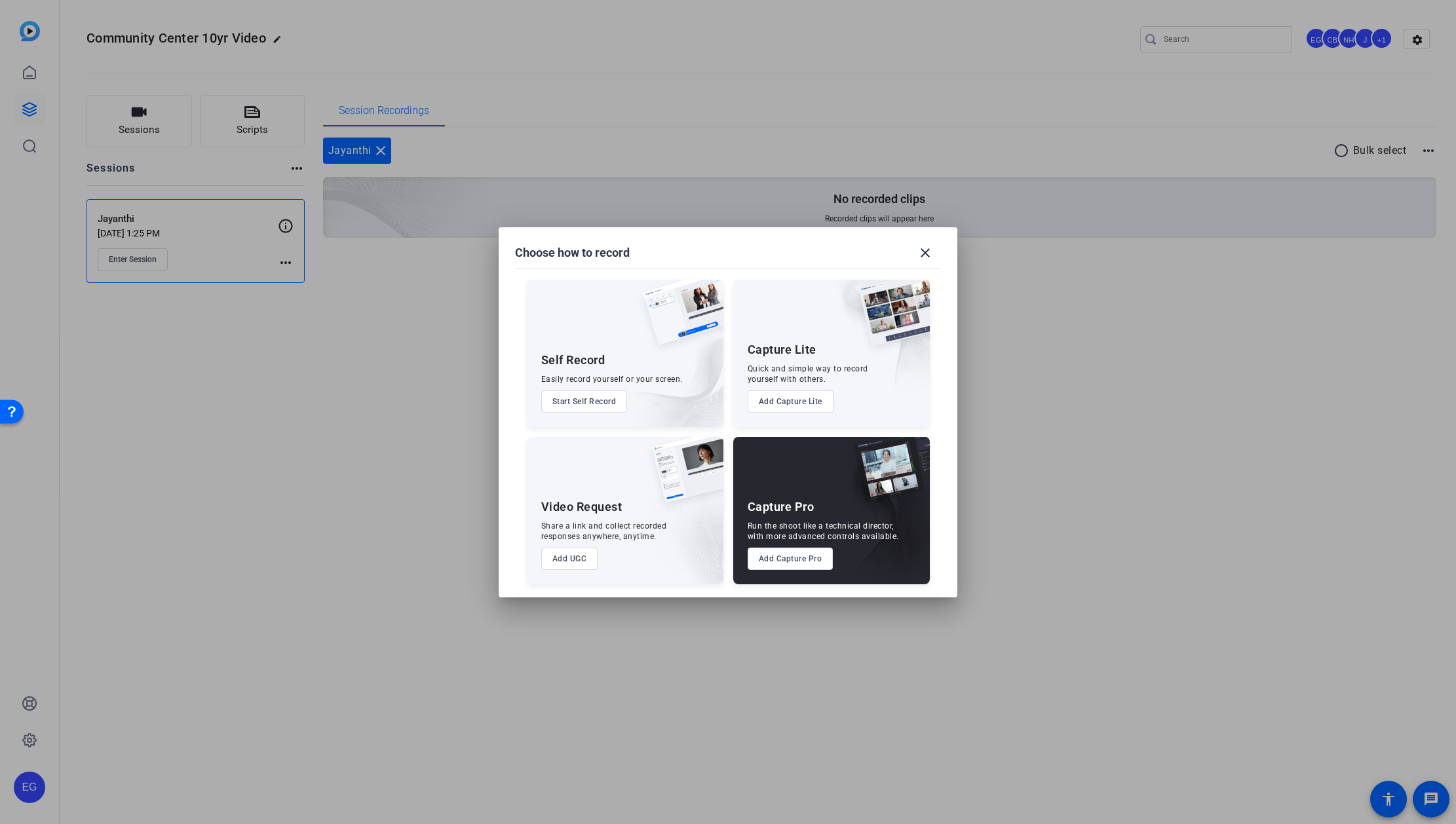
click at [740, 378] on div "Capture Pro" at bounding box center [781, 507] width 67 height 16
click at [740, 378] on button "Add Capture Pro" at bounding box center [791, 558] width 86 height 22
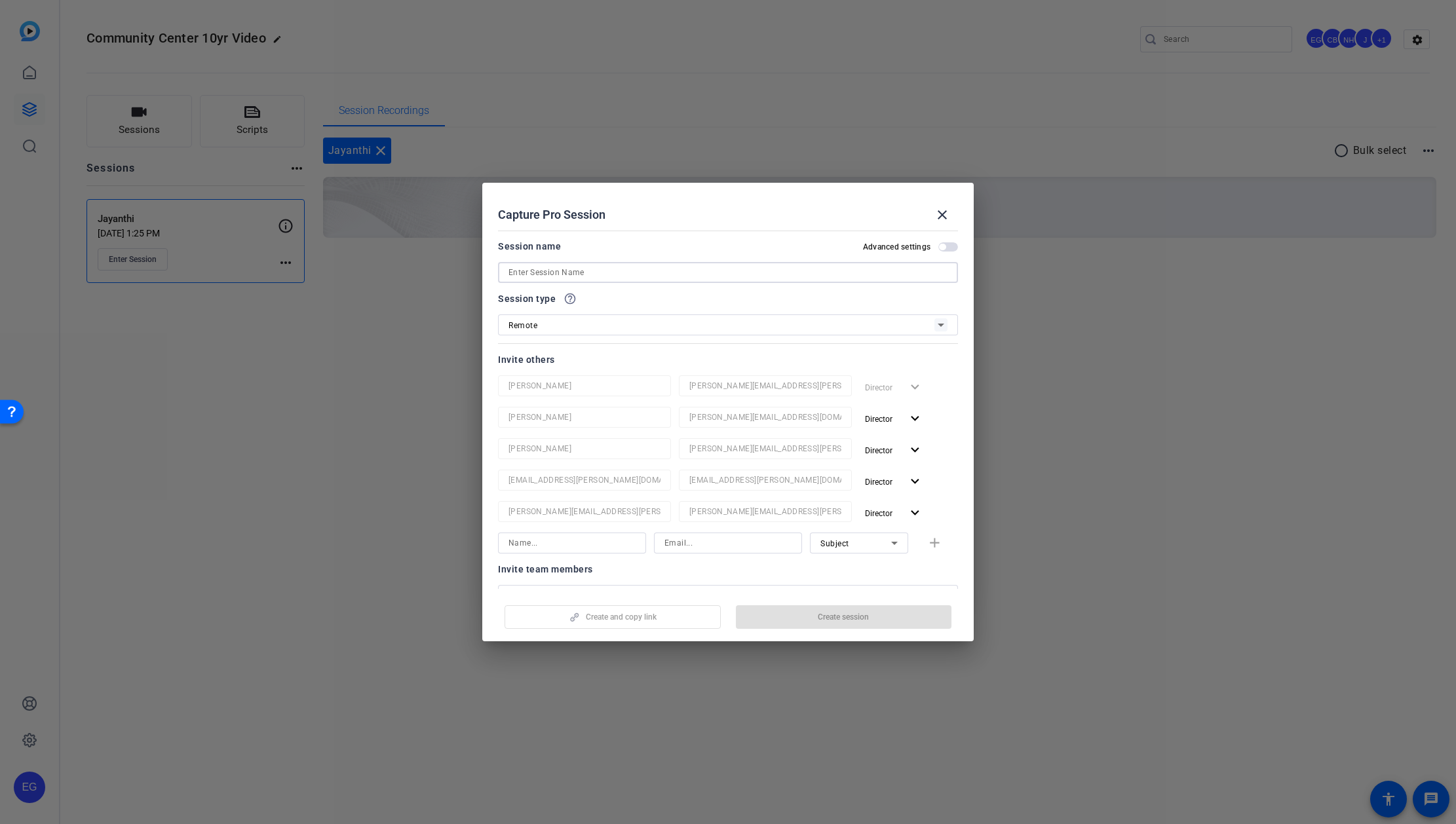
click at [601, 267] on input at bounding box center [728, 272] width 439 height 16
type input "Till"
click at [561, 378] on input at bounding box center [572, 543] width 127 height 16
click at [701, 378] on input at bounding box center [728, 543] width 127 height 16
paste input "till-zieger@gmx.de"
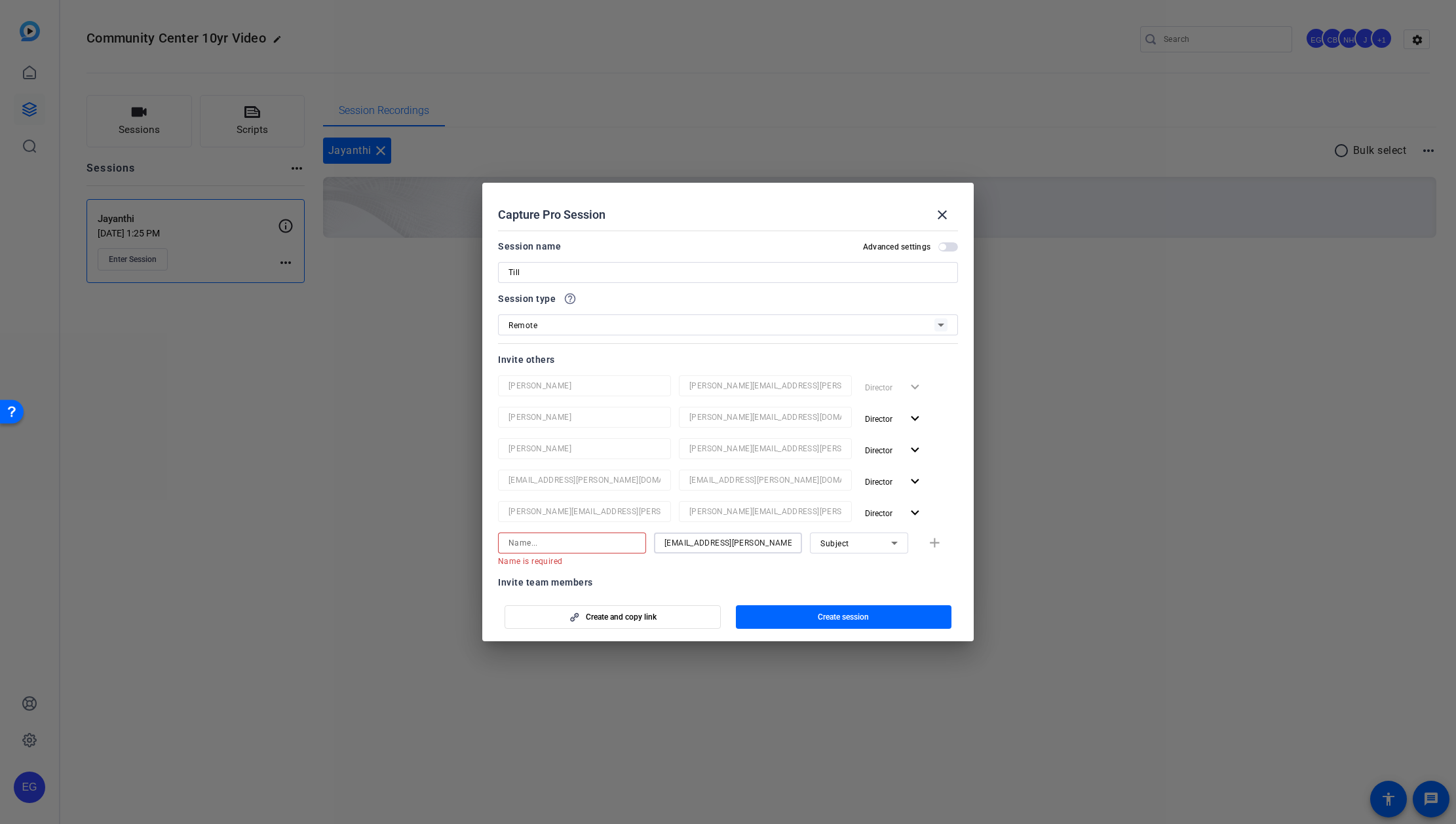
type input "till-zieger@gmx.de"
click at [551, 378] on input at bounding box center [572, 543] width 127 height 16
type input "Till"
click at [740, 378] on div "Subject" at bounding box center [856, 543] width 71 height 16
click at [740, 378] on div at bounding box center [728, 412] width 1456 height 824
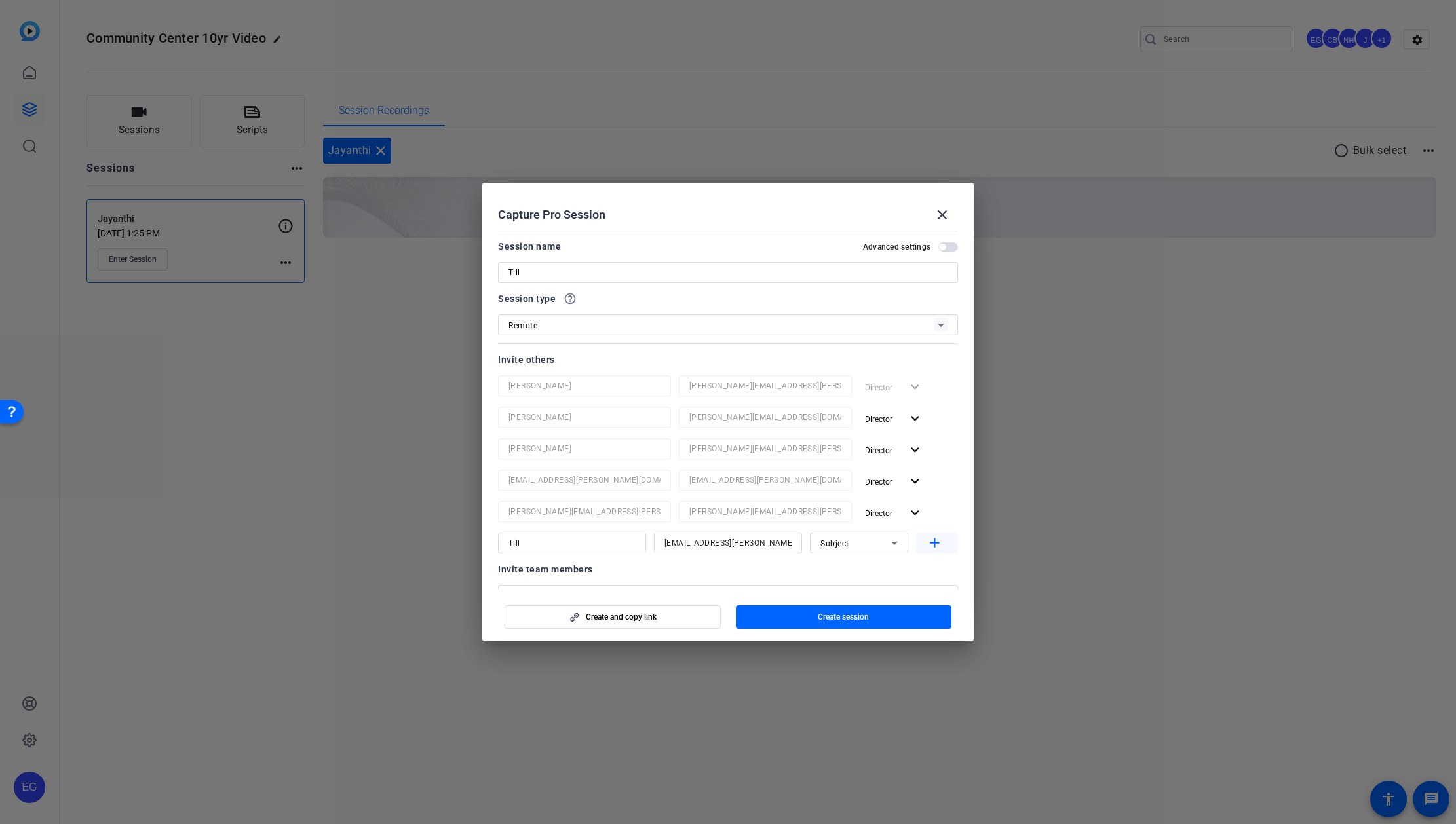
click at [740, 378] on mat-icon "add" at bounding box center [934, 543] width 16 height 16
click at [698, 378] on input at bounding box center [728, 574] width 127 height 16
click at [678, 378] on input at bounding box center [728, 574] width 127 height 16
paste input "melanie.markarid@ext.airbnb.com"
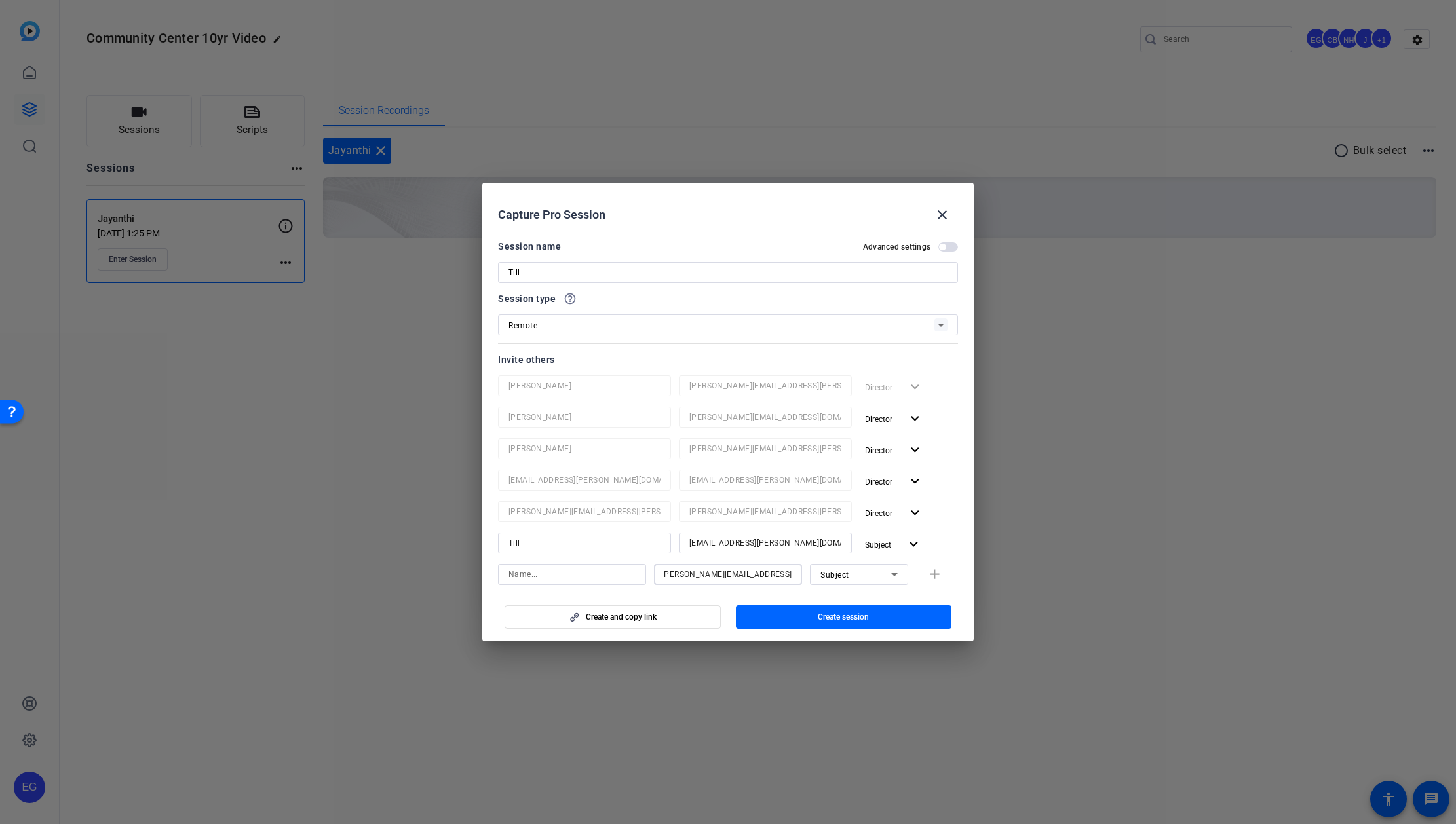
type input "melanie.markarid@ext.airbnb.com"
click at [551, 378] on input at bounding box center [572, 574] width 127 height 16
type input "Melanie"
click at [740, 378] on icon at bounding box center [894, 574] width 16 height 16
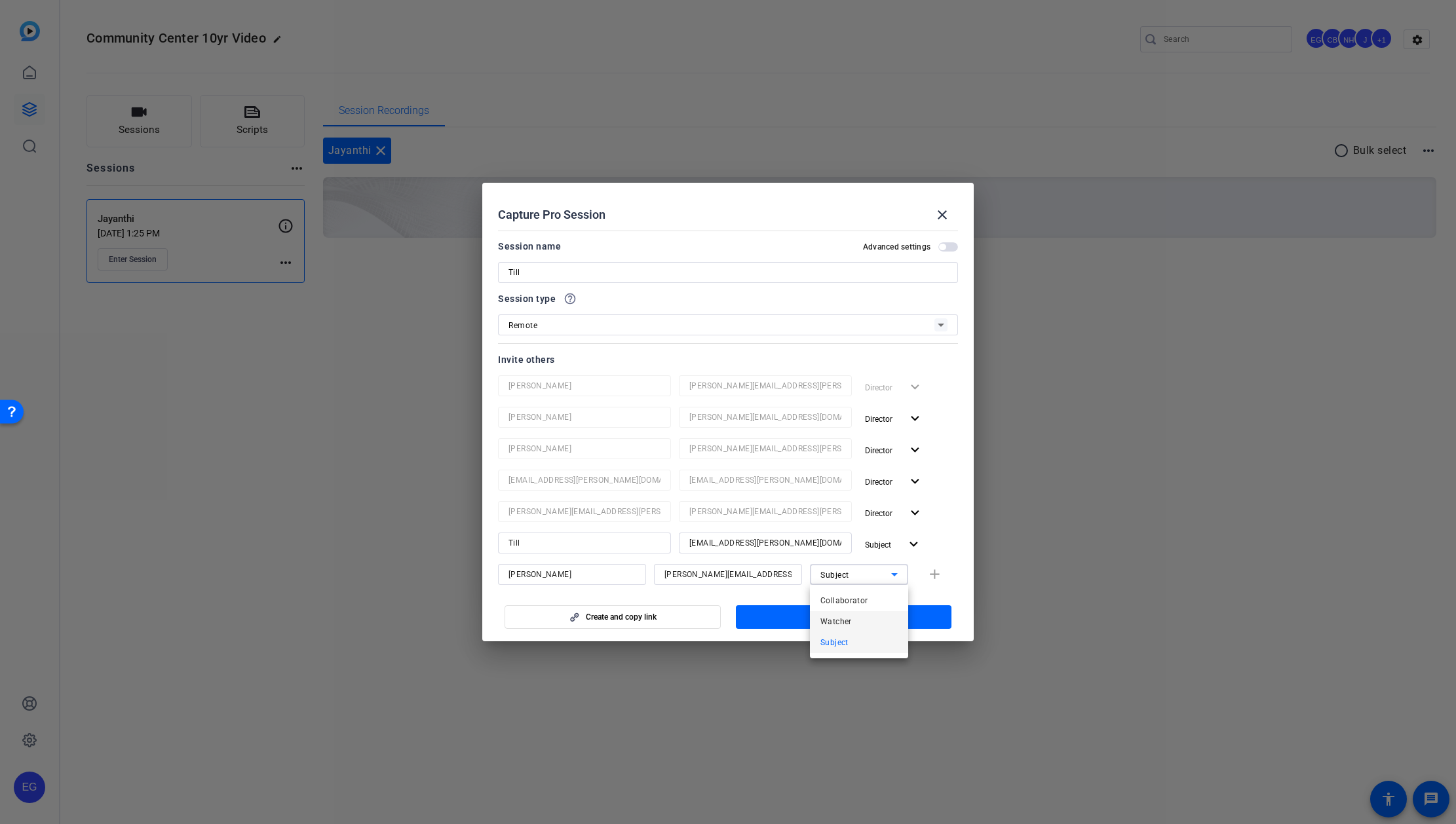
click at [740, 378] on mat-option "Watcher" at bounding box center [859, 621] width 99 height 21
click at [740, 378] on span "button" at bounding box center [843, 617] width 216 height 31
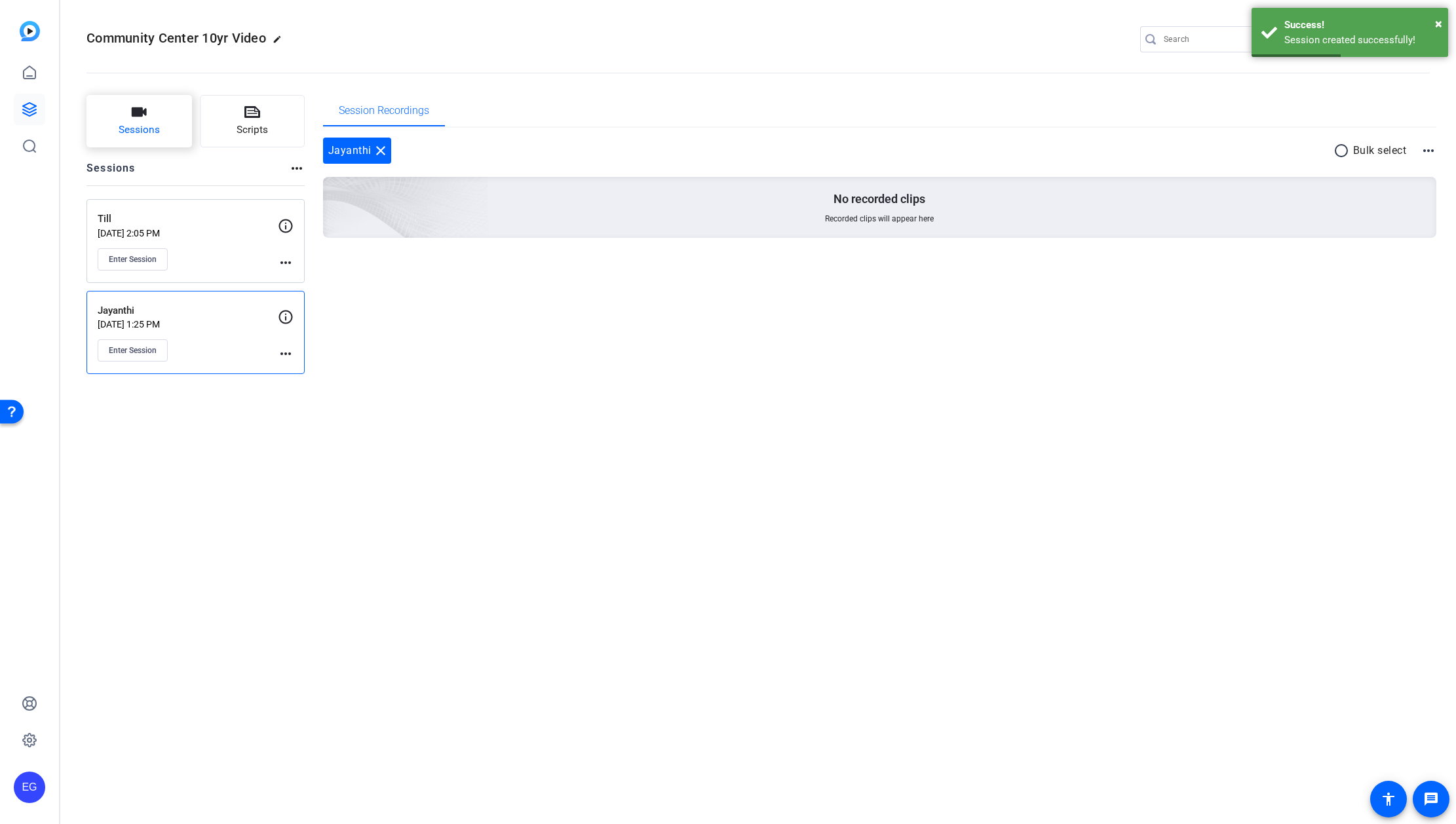
click at [155, 114] on button "Sessions" at bounding box center [139, 121] width 106 height 53
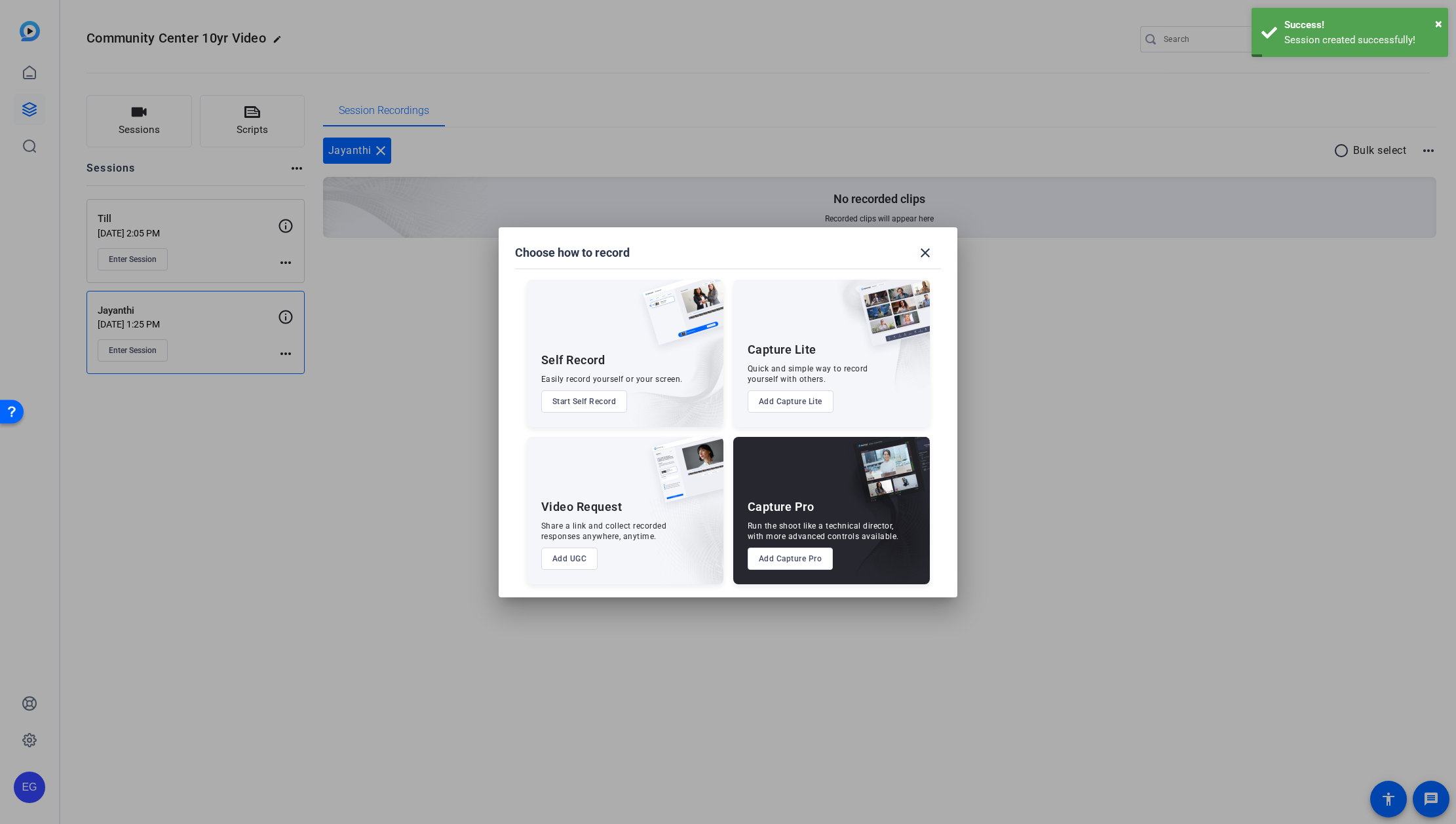
click at [740, 378] on button "Add Capture Pro" at bounding box center [791, 558] width 86 height 22
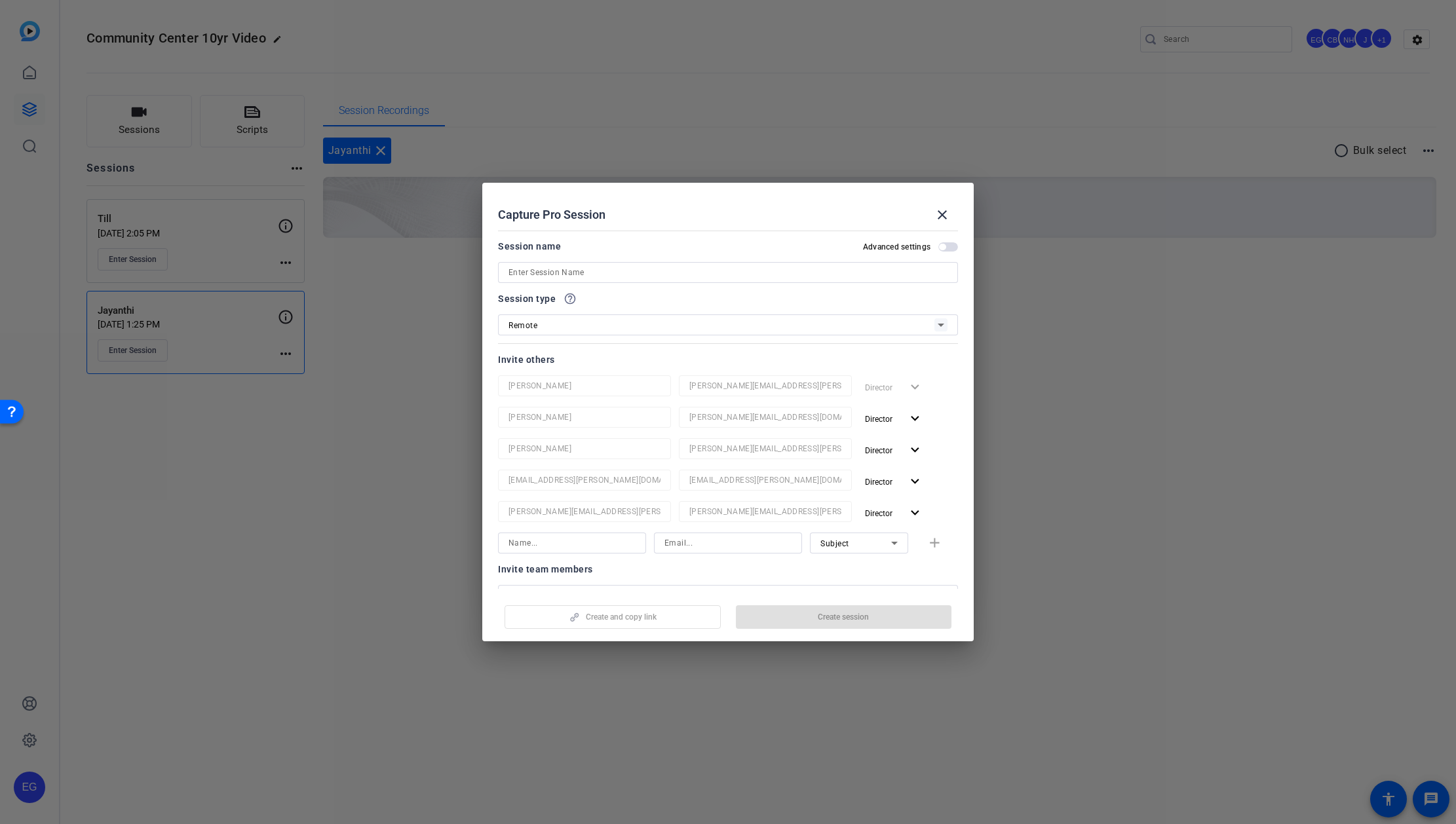
click at [713, 378] on input at bounding box center [728, 543] width 127 height 16
paste input "denisearavila@gmail.com"
type input "denisearavila@gmail.com"
click at [580, 378] on input at bounding box center [572, 543] width 127 height 16
type input "Denise"
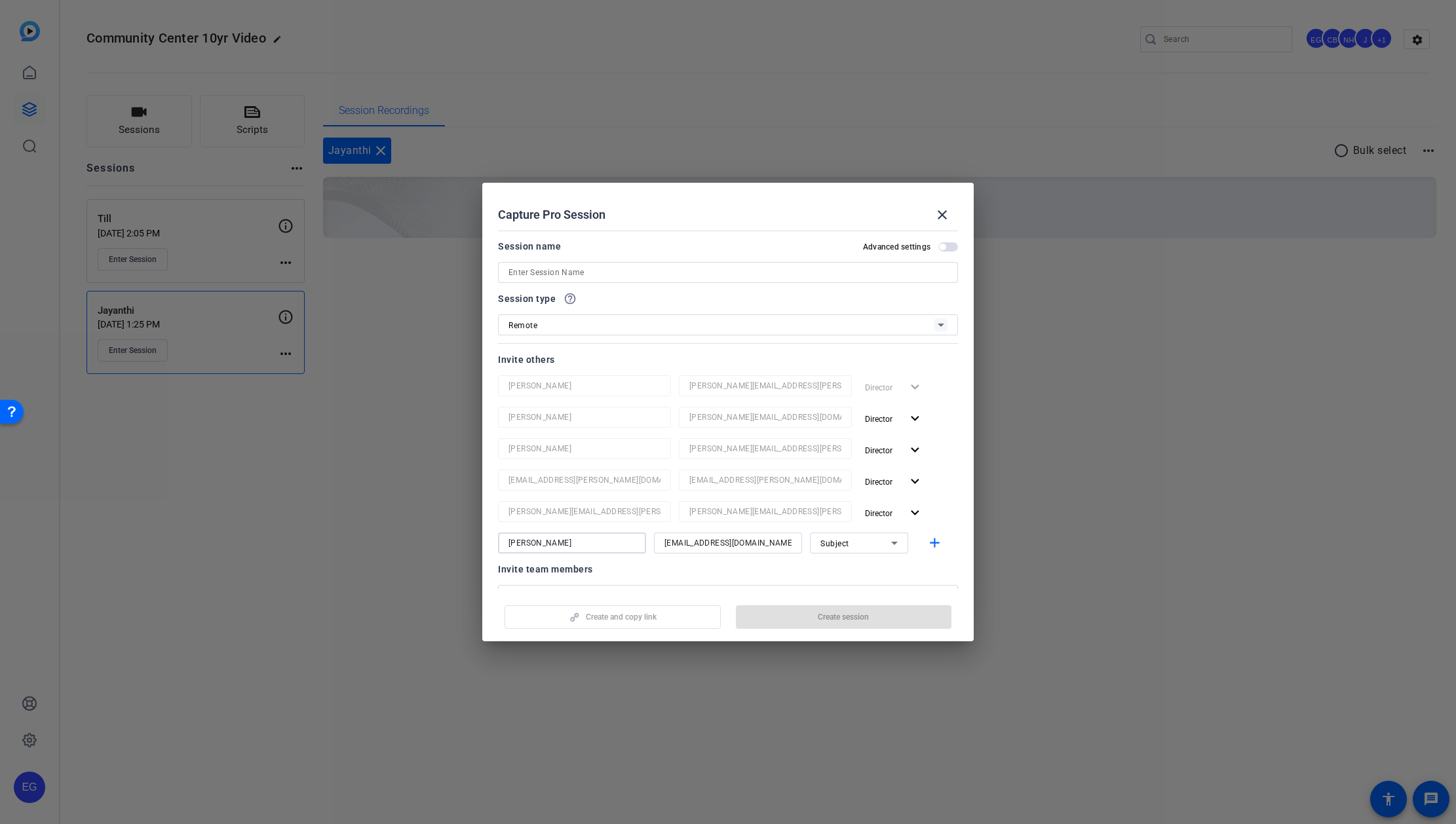
click at [546, 271] on input at bounding box center [728, 272] width 439 height 16
type input "Denise"
click at [740, 378] on span "Create session" at bounding box center [843, 617] width 51 height 11
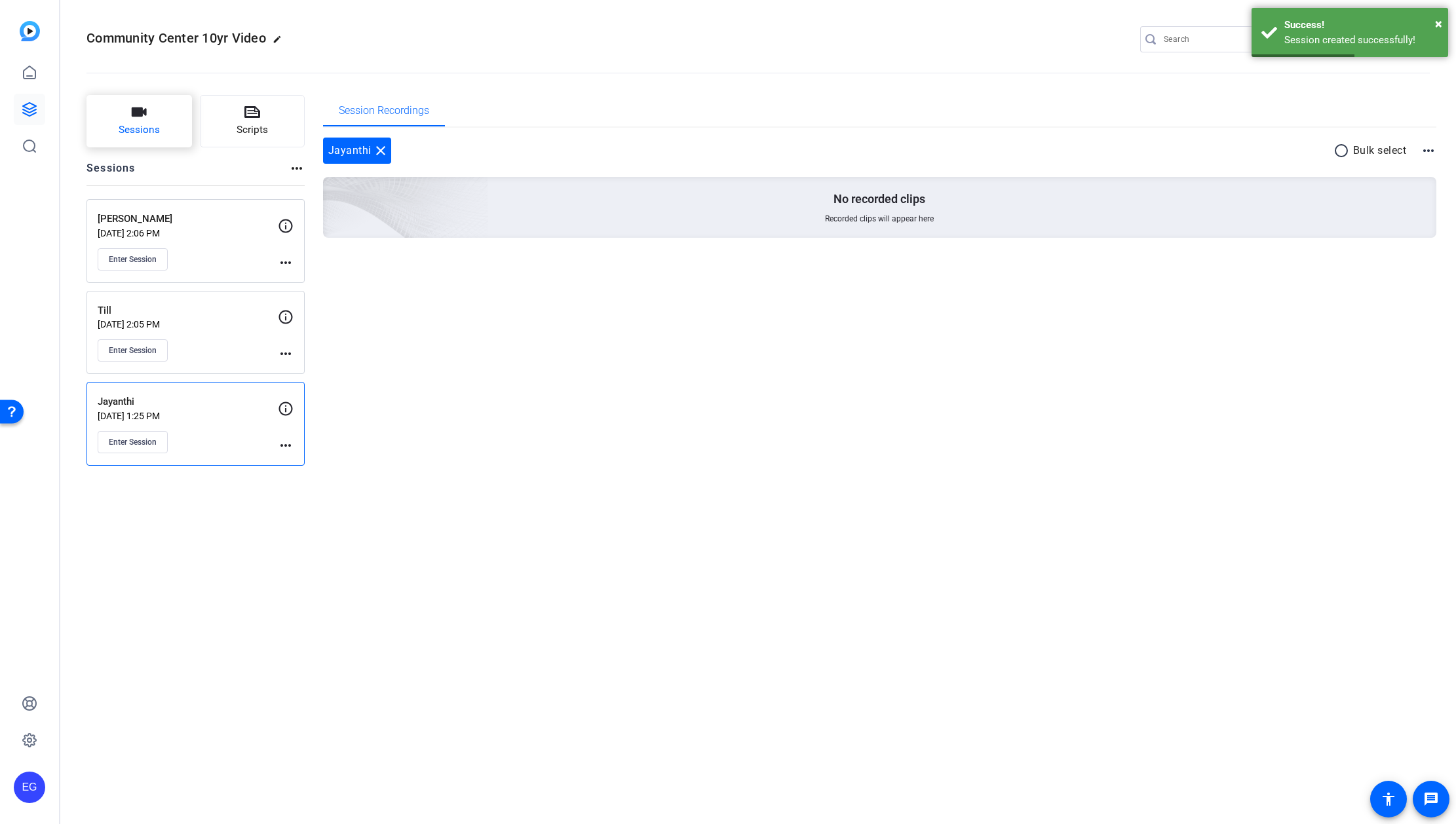
click at [145, 121] on button "Sessions" at bounding box center [139, 121] width 106 height 53
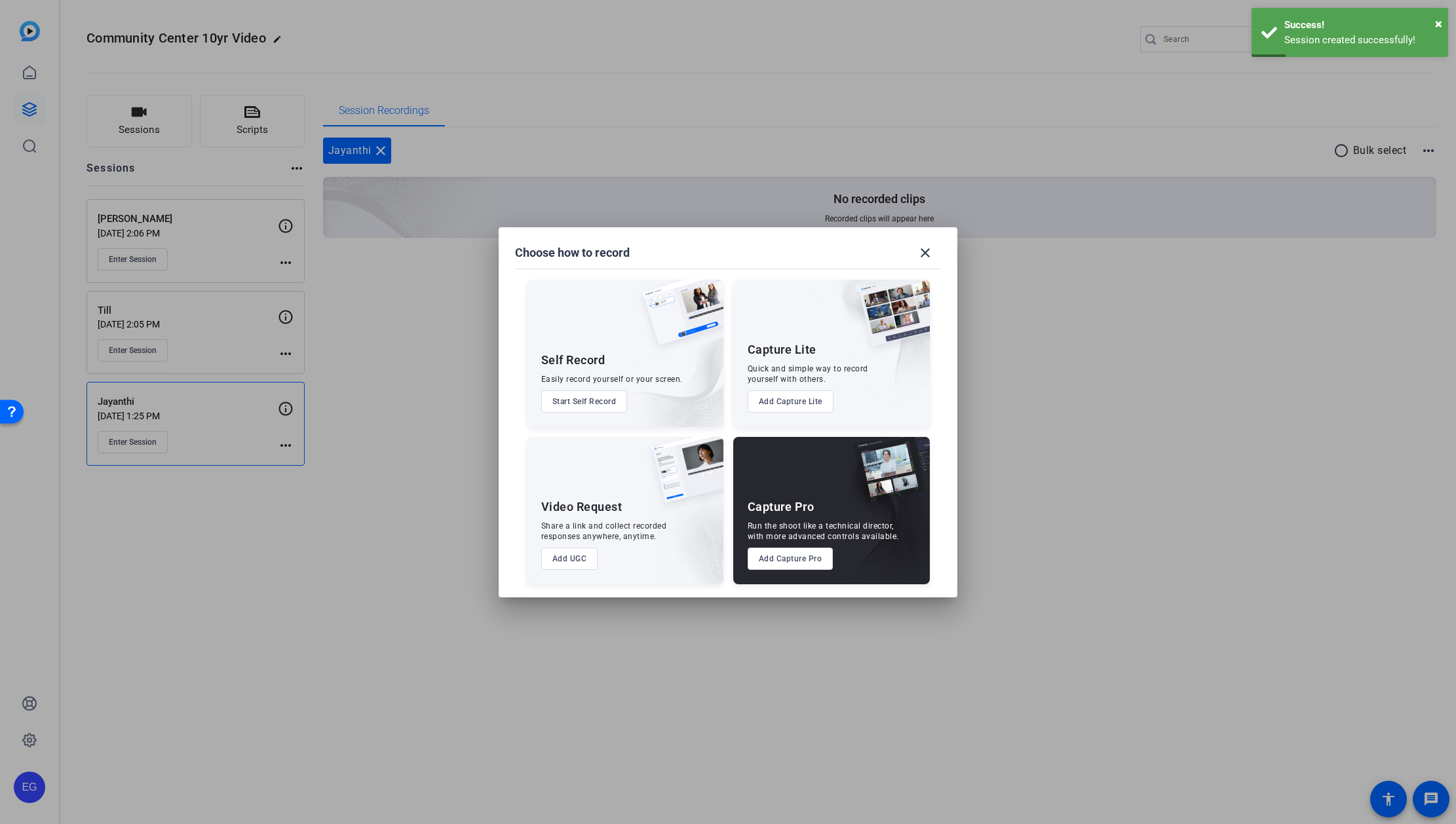
click at [740, 378] on button "Add Capture Pro" at bounding box center [791, 558] width 86 height 22
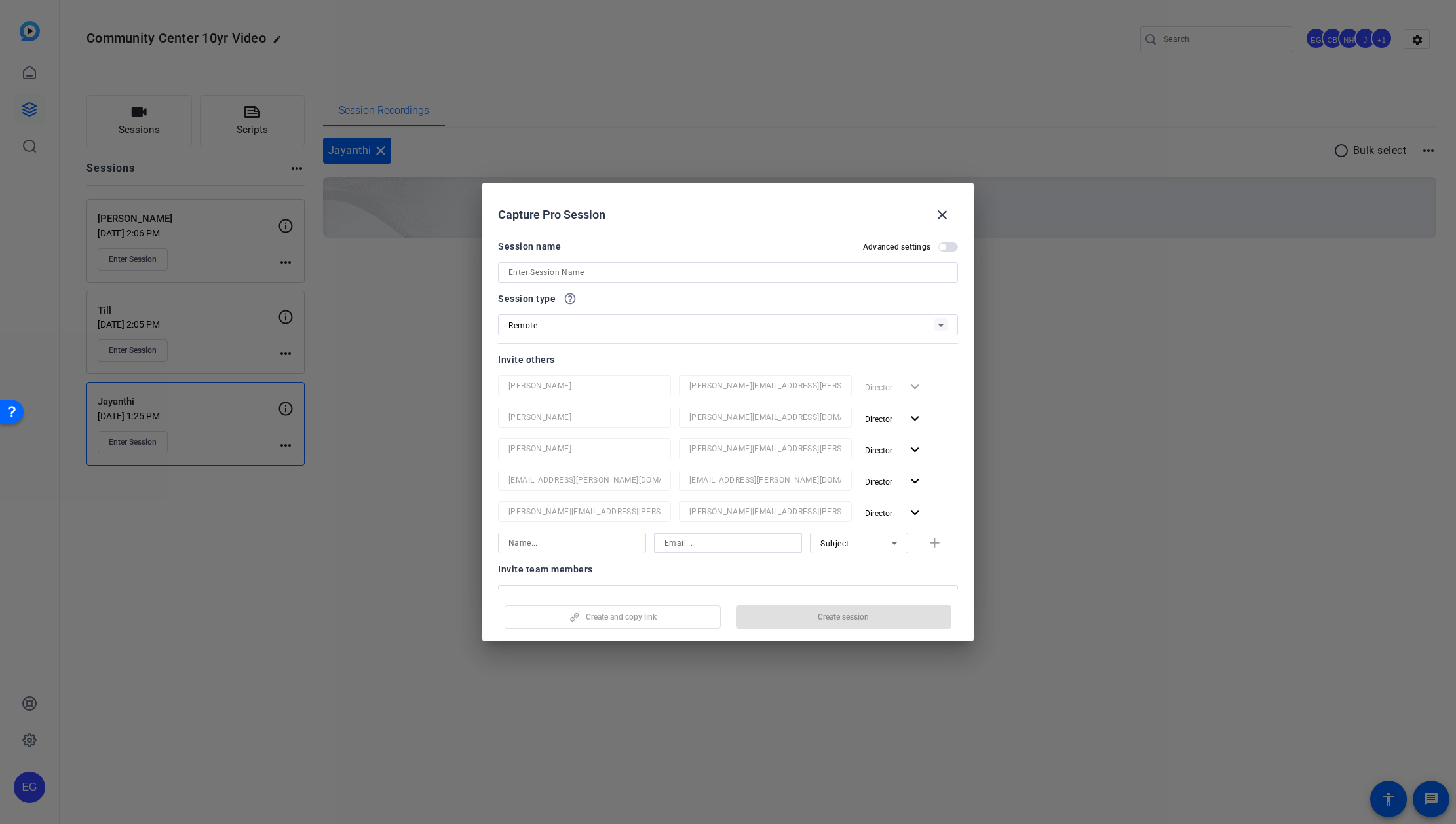
click at [724, 378] on input at bounding box center [728, 543] width 127 height 16
paste input "gotaestany@gmail.com"
type input "gotaestany@gmail.com"
click at [561, 378] on input at bounding box center [572, 543] width 127 height 16
paste input "Elisabeth"
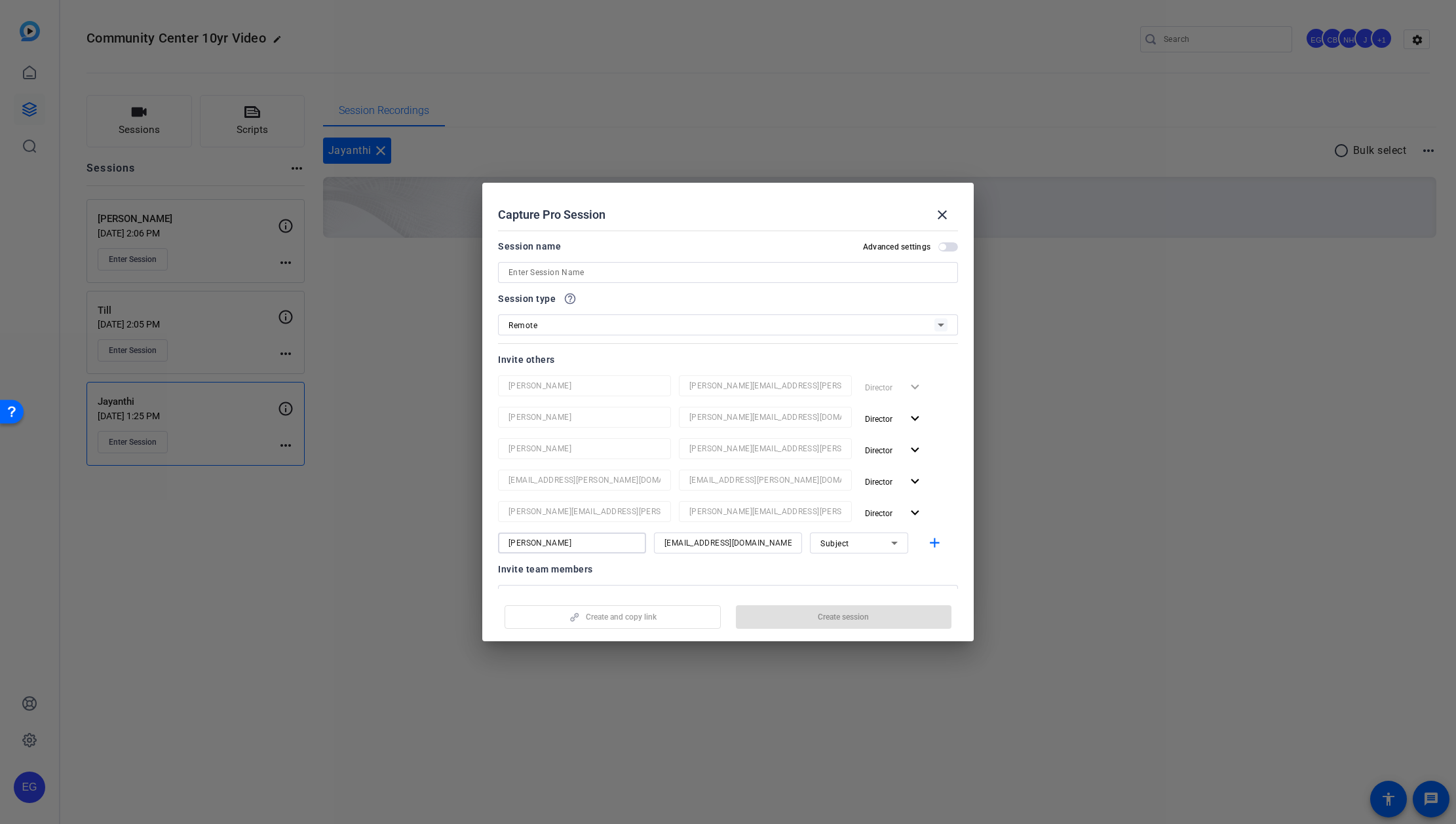
type input "Elisabeth"
click at [605, 269] on input at bounding box center [728, 272] width 439 height 16
paste input "Elisabeth"
type input "Elisabeth"
click at [740, 378] on span "Create session" at bounding box center [843, 617] width 51 height 11
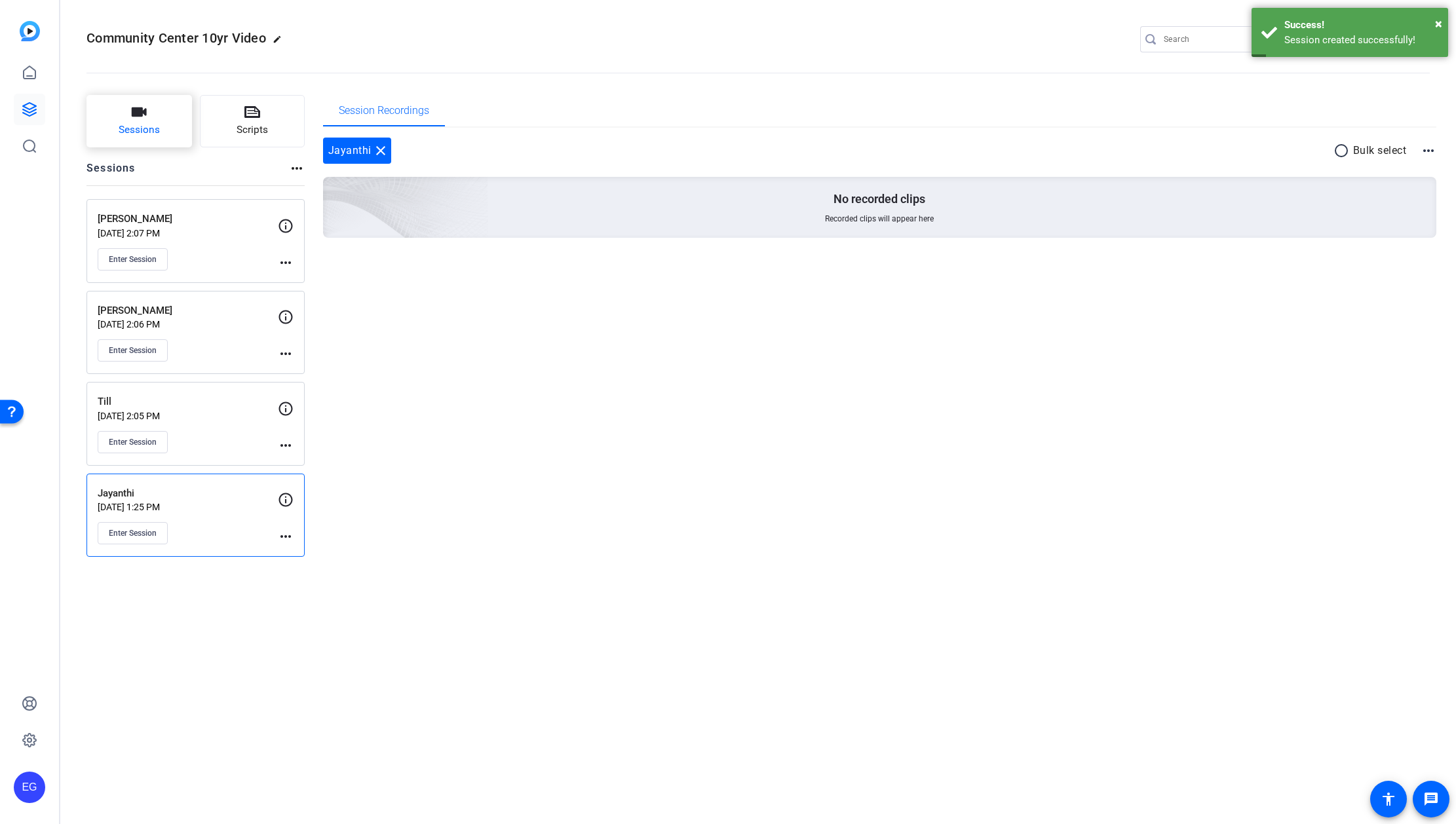
click at [158, 119] on button "Sessions" at bounding box center [139, 121] width 106 height 53
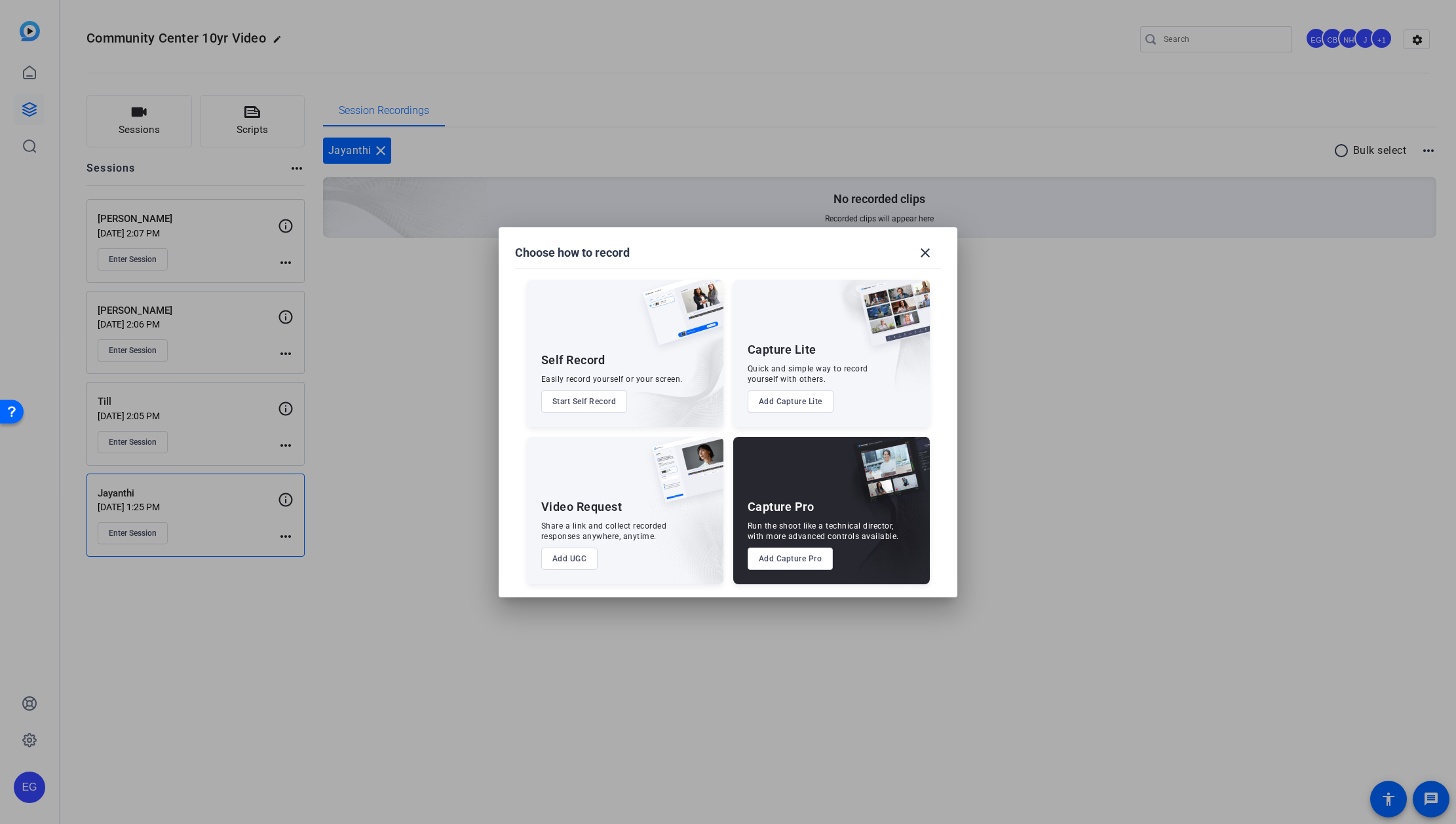
click at [740, 378] on button "Add Capture Pro" at bounding box center [791, 558] width 86 height 22
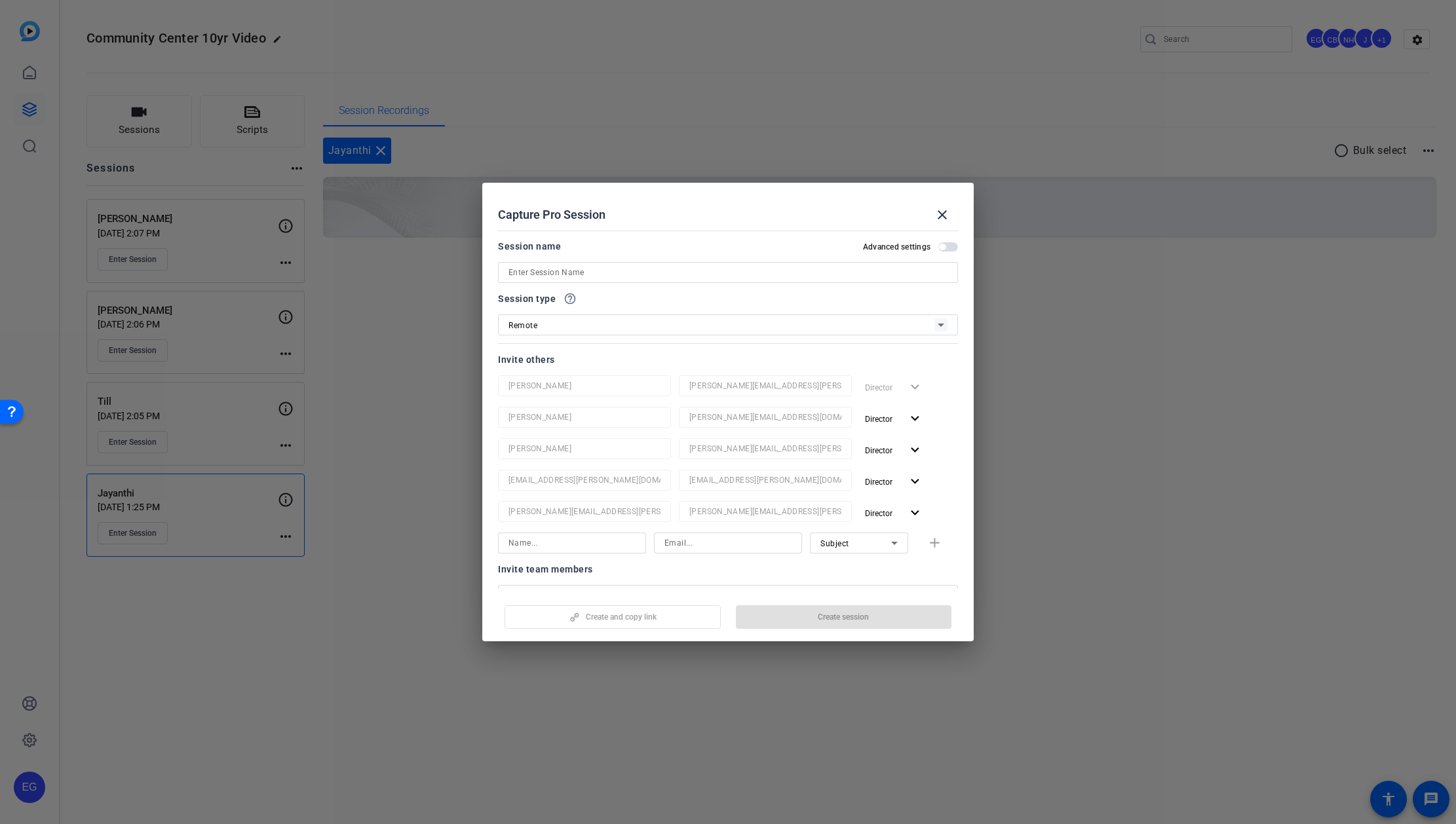
click at [723, 378] on input at bounding box center [728, 543] width 127 height 16
paste input "patonplace1955@gmail.com"
type input "patonplace1955@gmail.com"
click at [565, 378] on input at bounding box center [572, 543] width 127 height 16
click at [572, 378] on input at bounding box center [572, 543] width 127 height 16
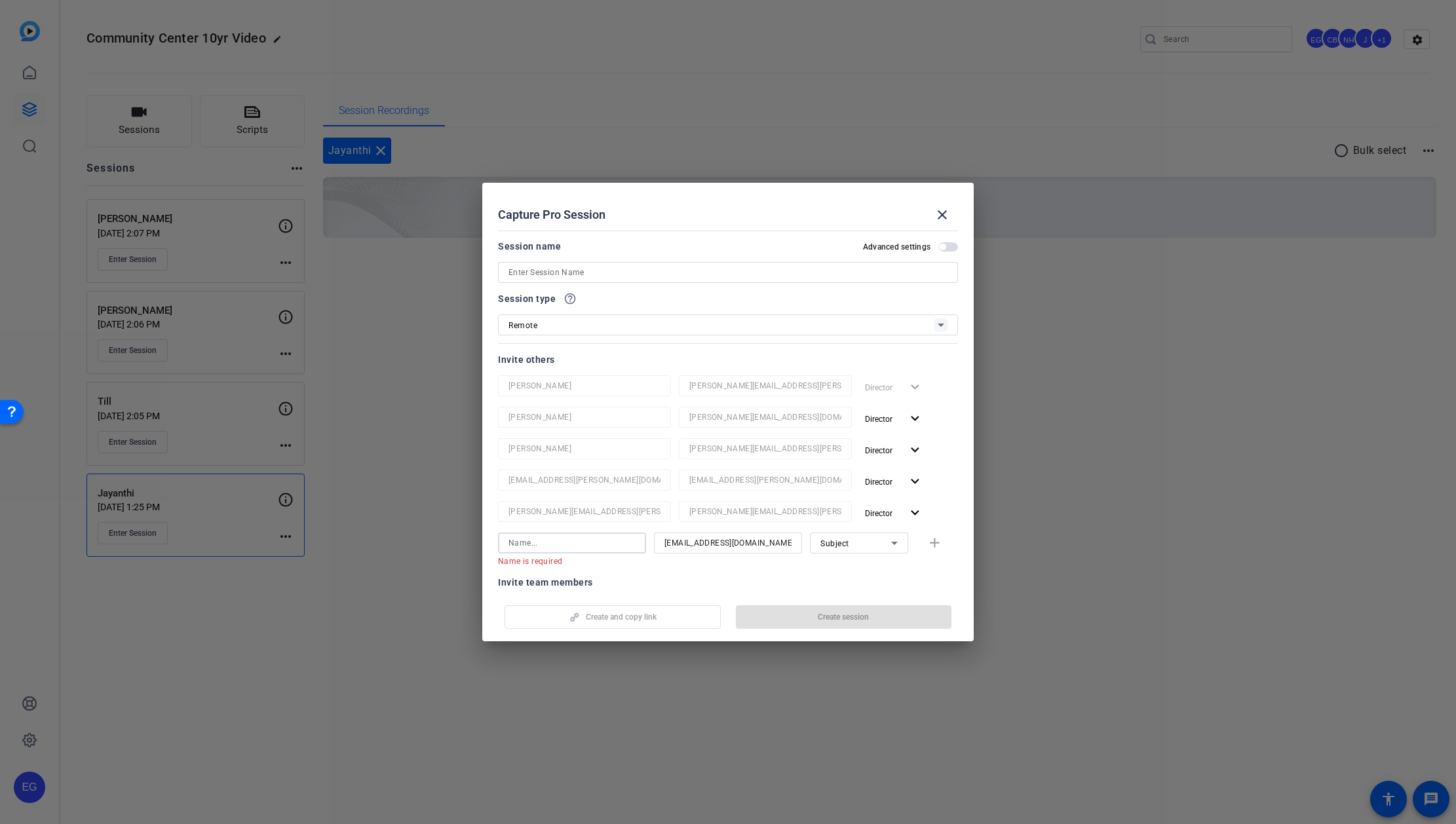
paste input "Laurelle"
type input "Laurelle"
click at [612, 271] on input at bounding box center [728, 272] width 439 height 16
paste input "Laurelle"
type input "Laurelle"
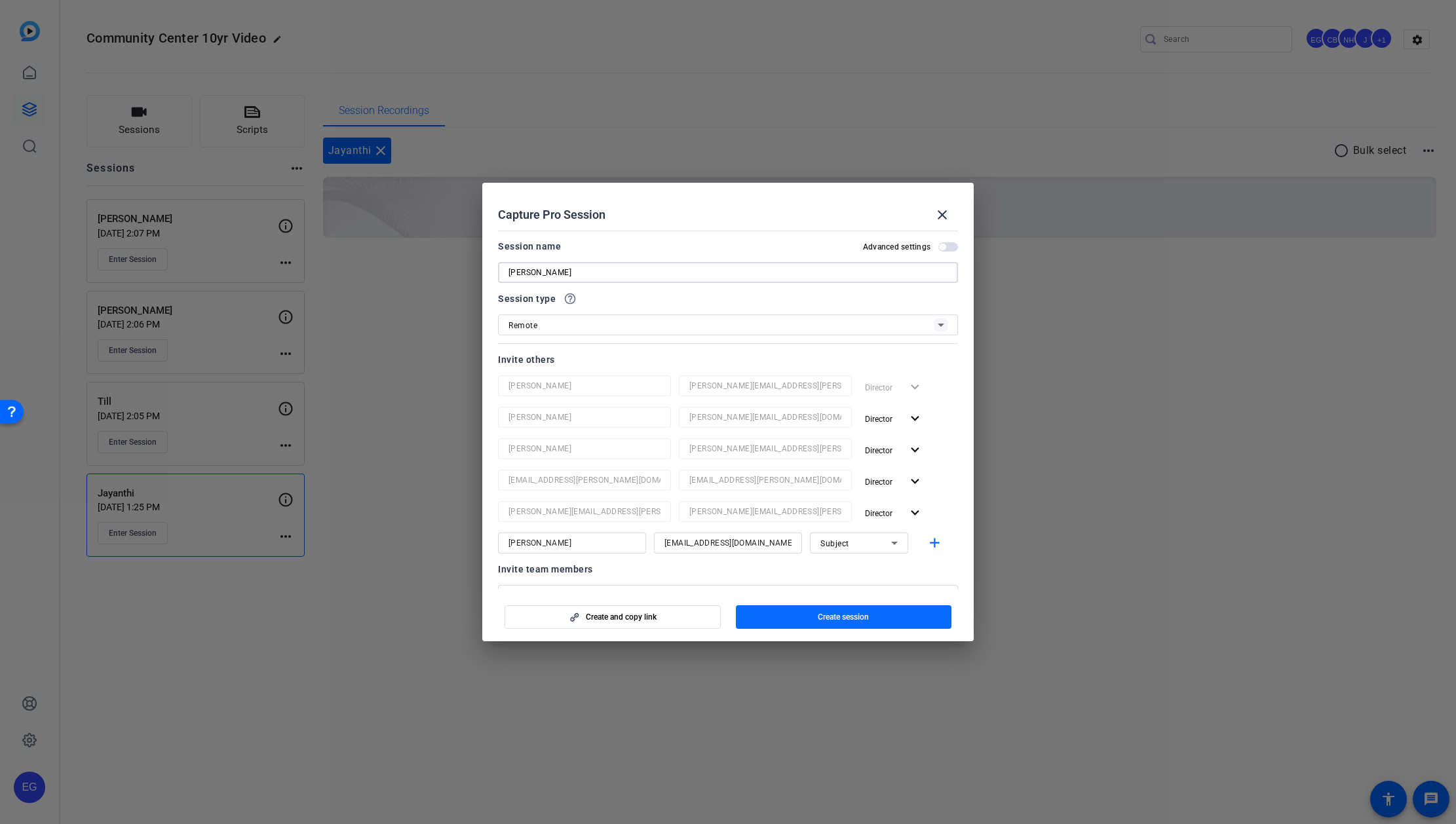
click at [740, 378] on span "Create session" at bounding box center [843, 617] width 51 height 11
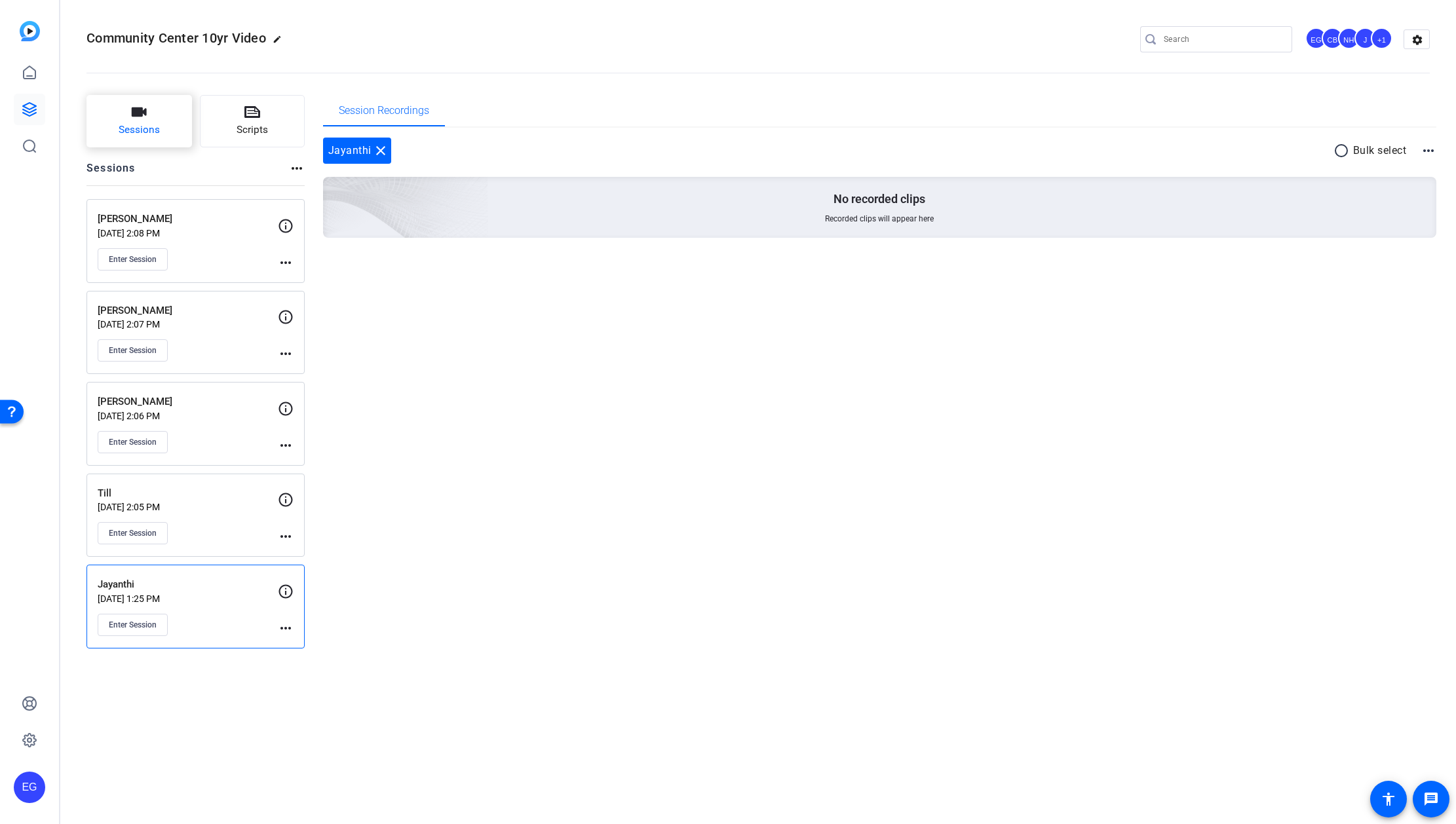
click at [150, 109] on button "Sessions" at bounding box center [139, 121] width 106 height 53
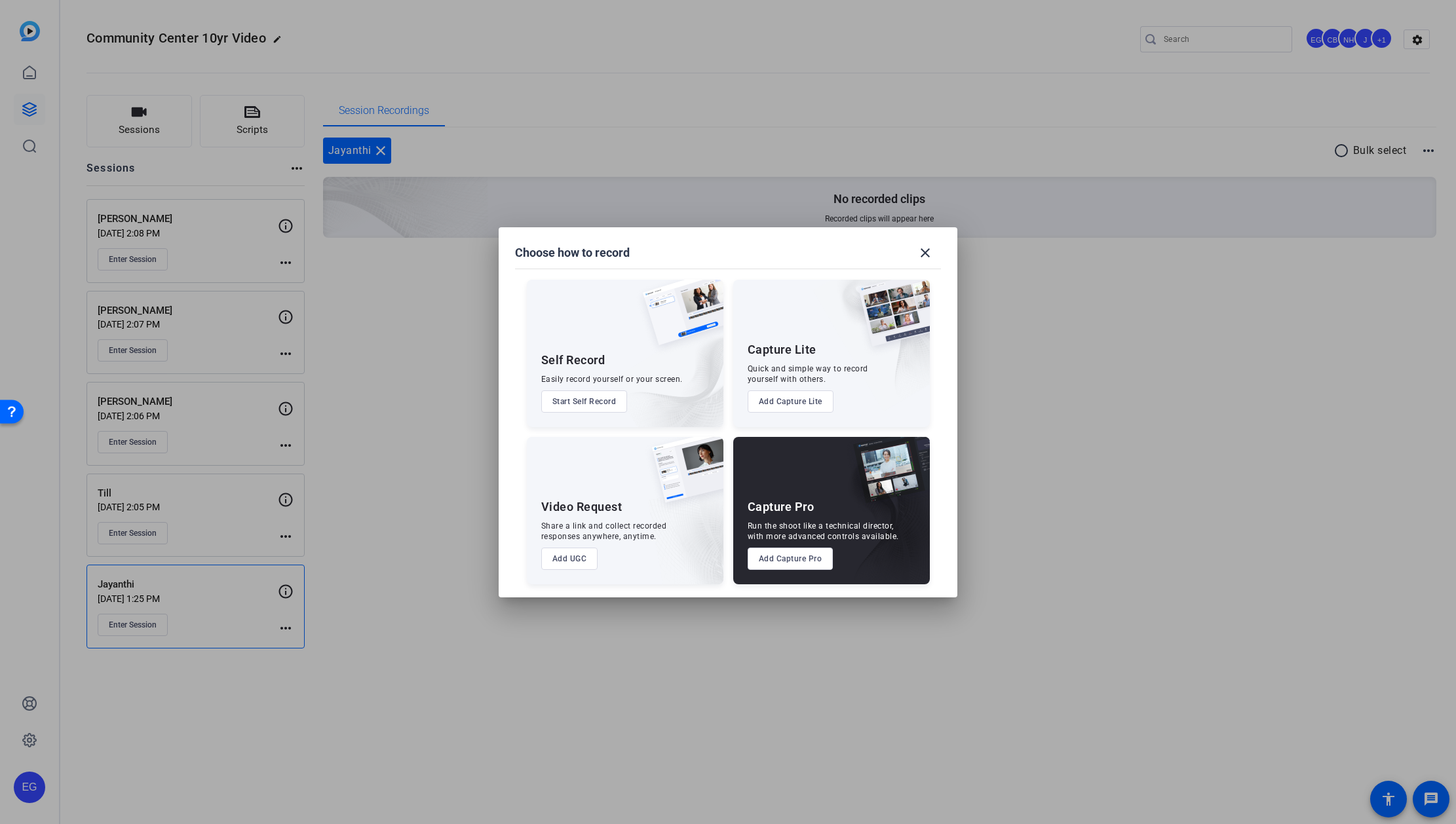
click at [740, 378] on button "Add Capture Pro" at bounding box center [791, 558] width 86 height 22
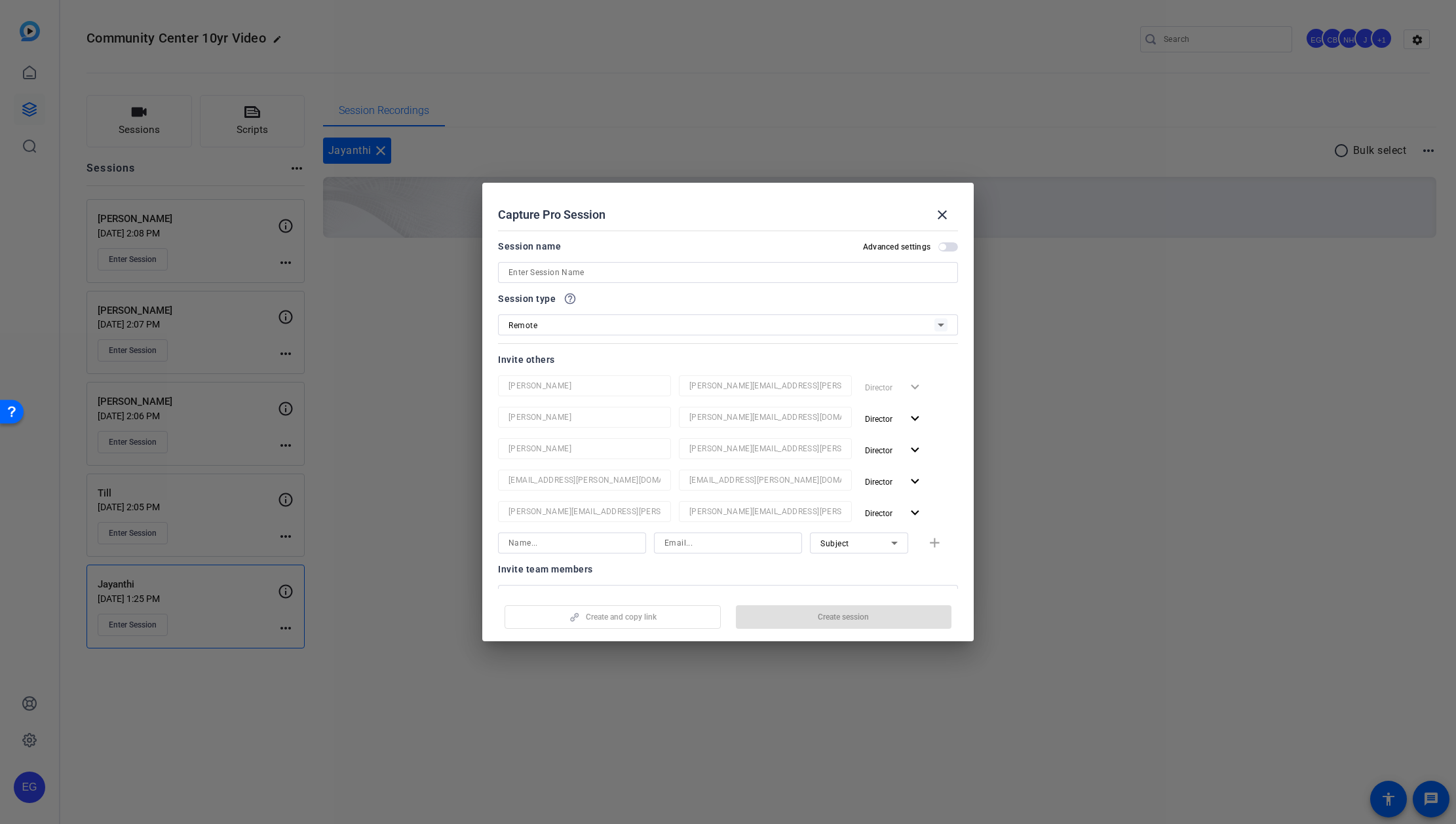
click at [734, 378] on input at bounding box center [728, 543] width 127 height 16
paste input "london405b@gmail.com"
type input "london405b@gmail.com"
click at [572, 274] on input at bounding box center [728, 272] width 439 height 16
paste input "Beatriz98"
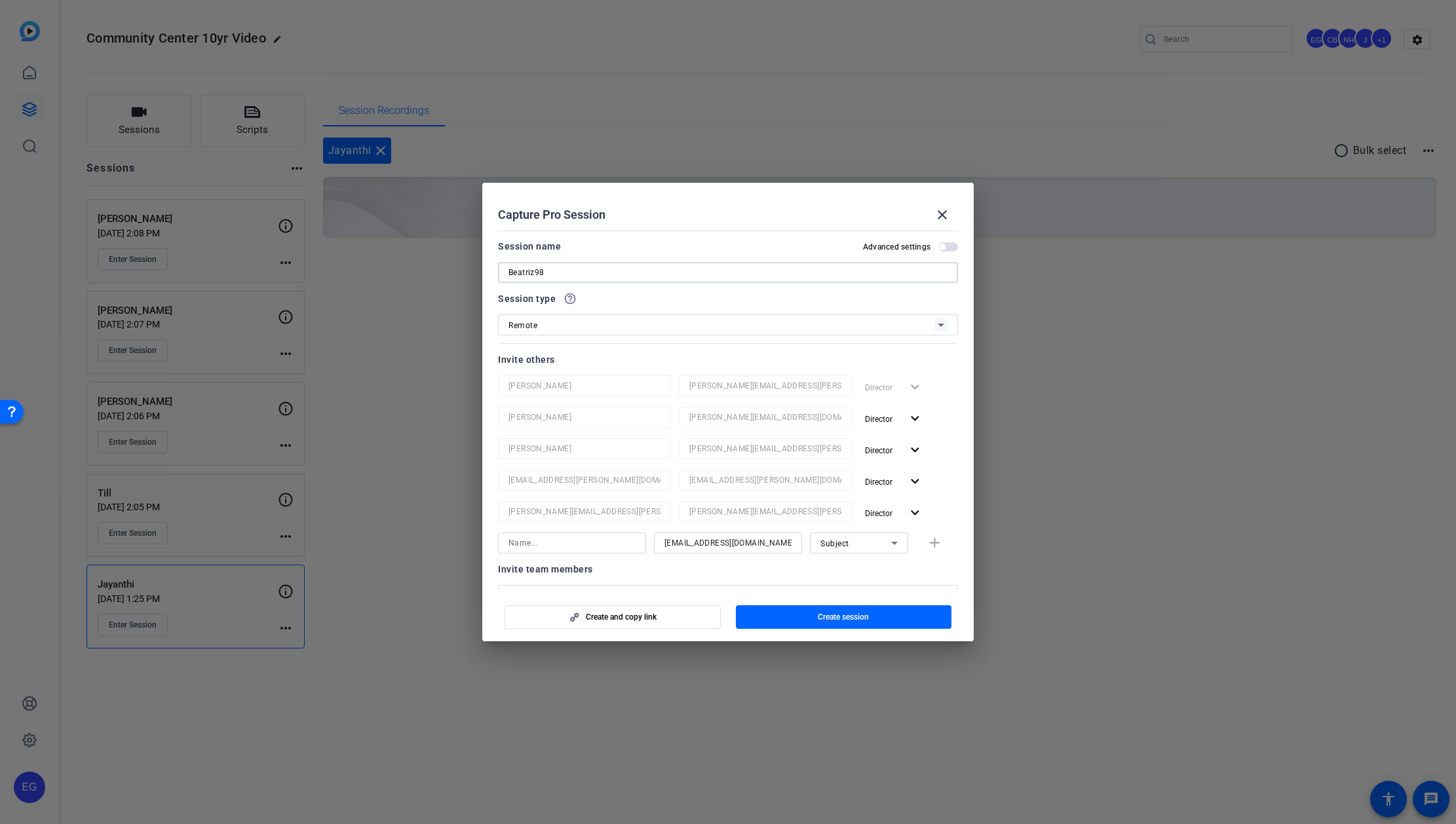
type input "Beatriz98"
click at [561, 378] on input at bounding box center [572, 543] width 127 height 16
paste input "Beatriz98"
type input "Beatriz98"
click at [550, 268] on input "Beatriz98" at bounding box center [728, 272] width 439 height 16
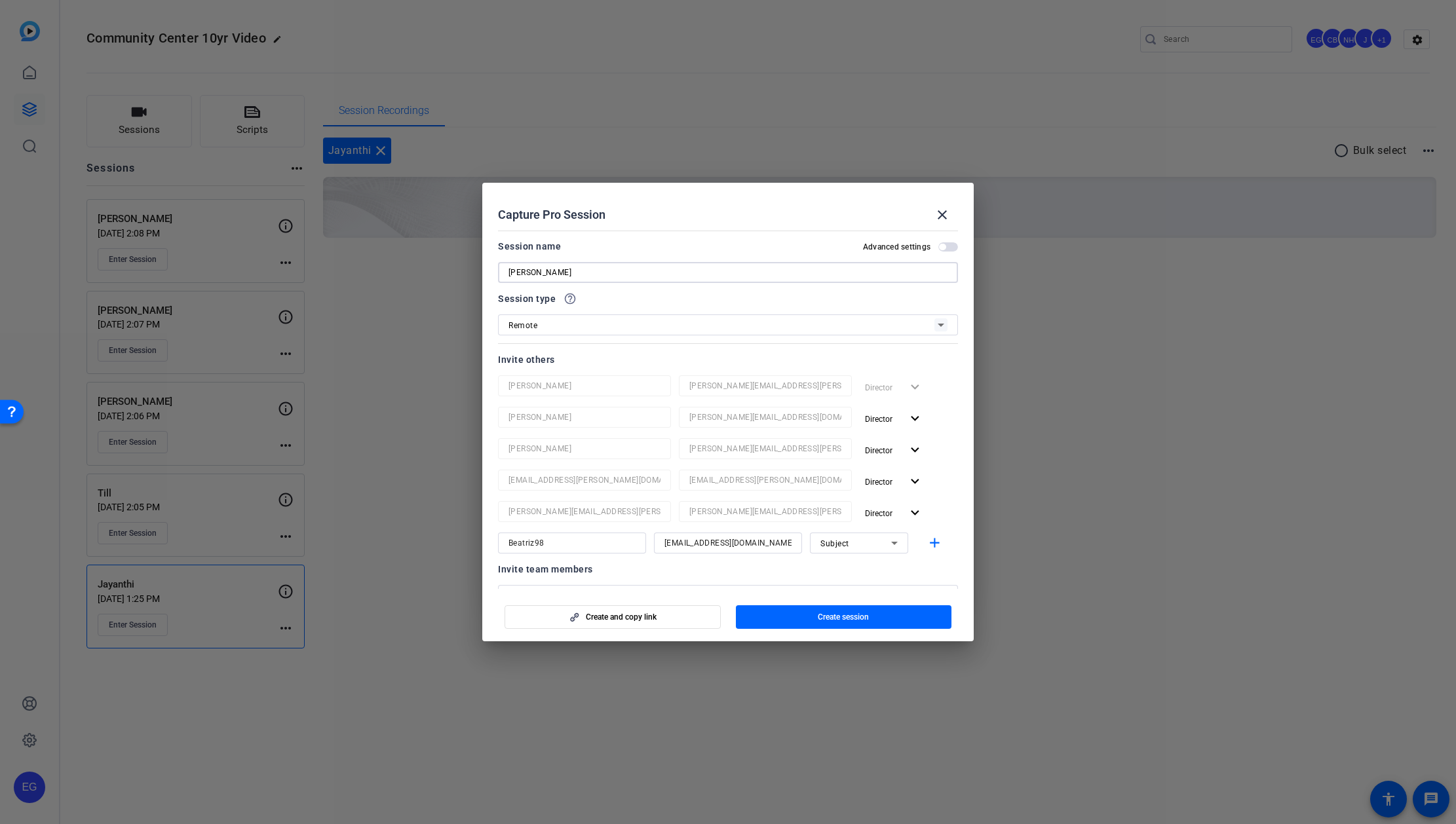
type input "Beatriz"
click at [553, 378] on input "Beatriz98" at bounding box center [572, 543] width 127 height 16
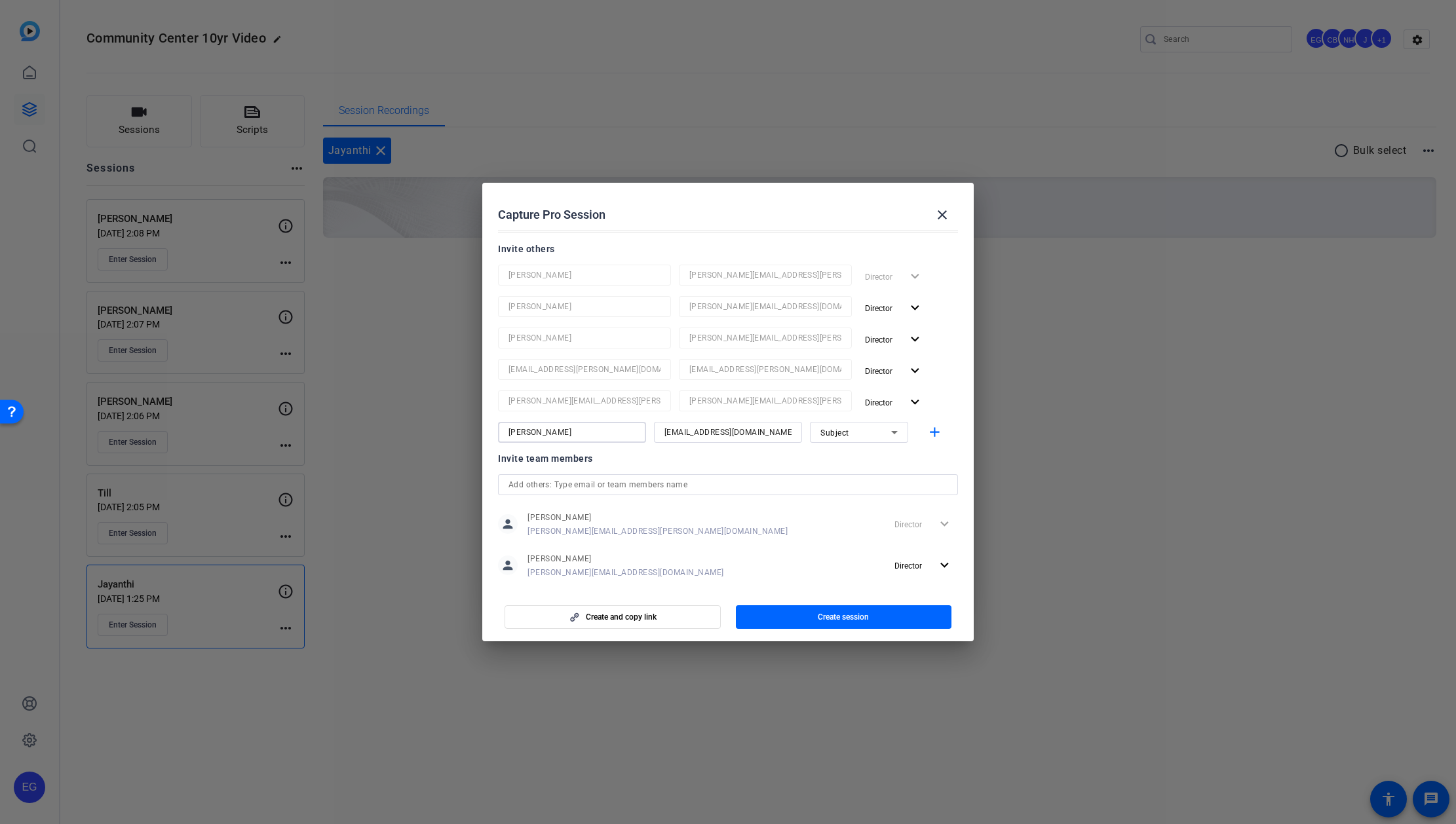
scroll to position [193, 0]
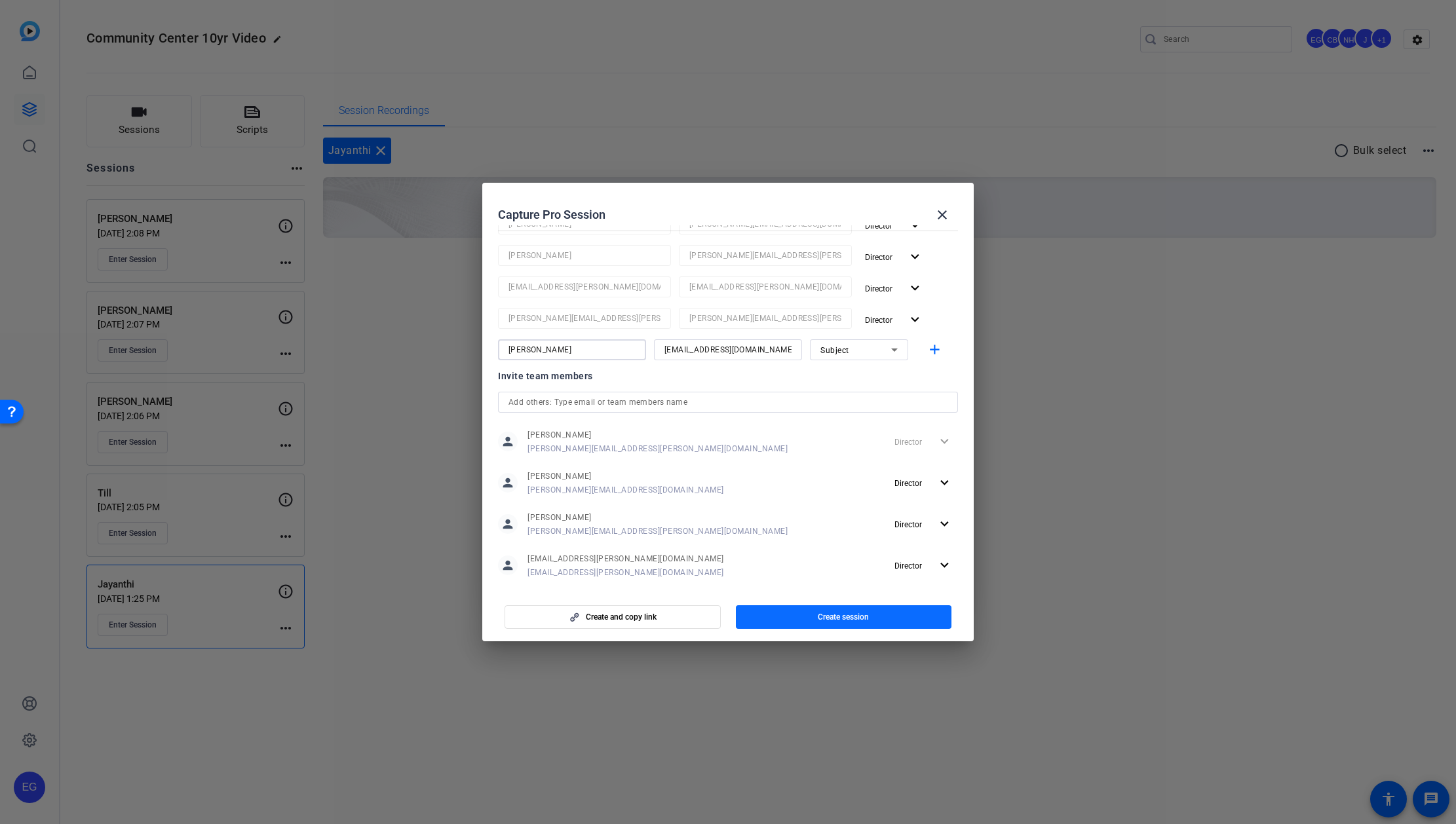
type input "Beatriz"
click at [740, 378] on span "Create session" at bounding box center [843, 617] width 51 height 11
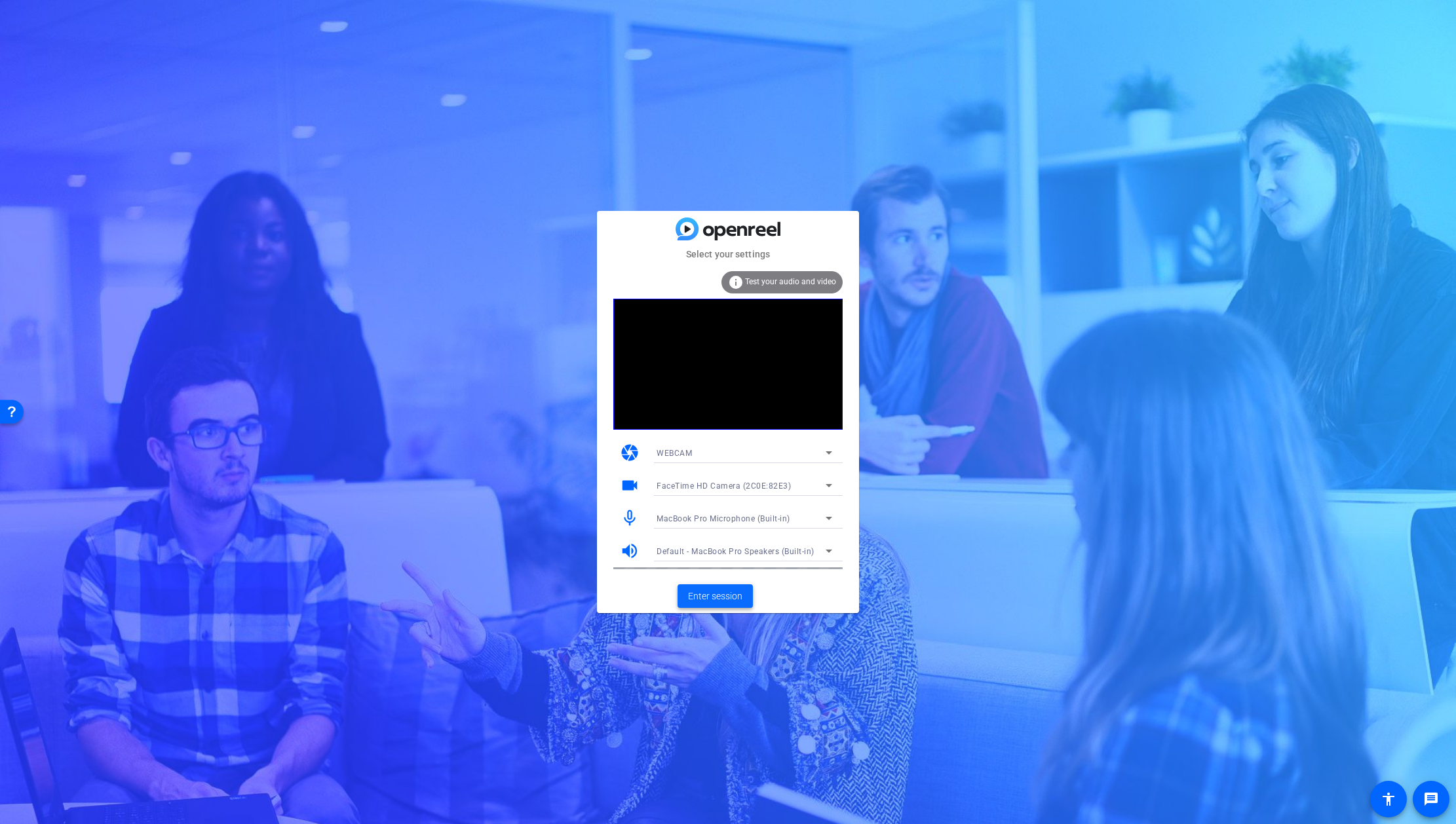
click at [717, 593] on span "Enter session" at bounding box center [715, 596] width 54 height 14
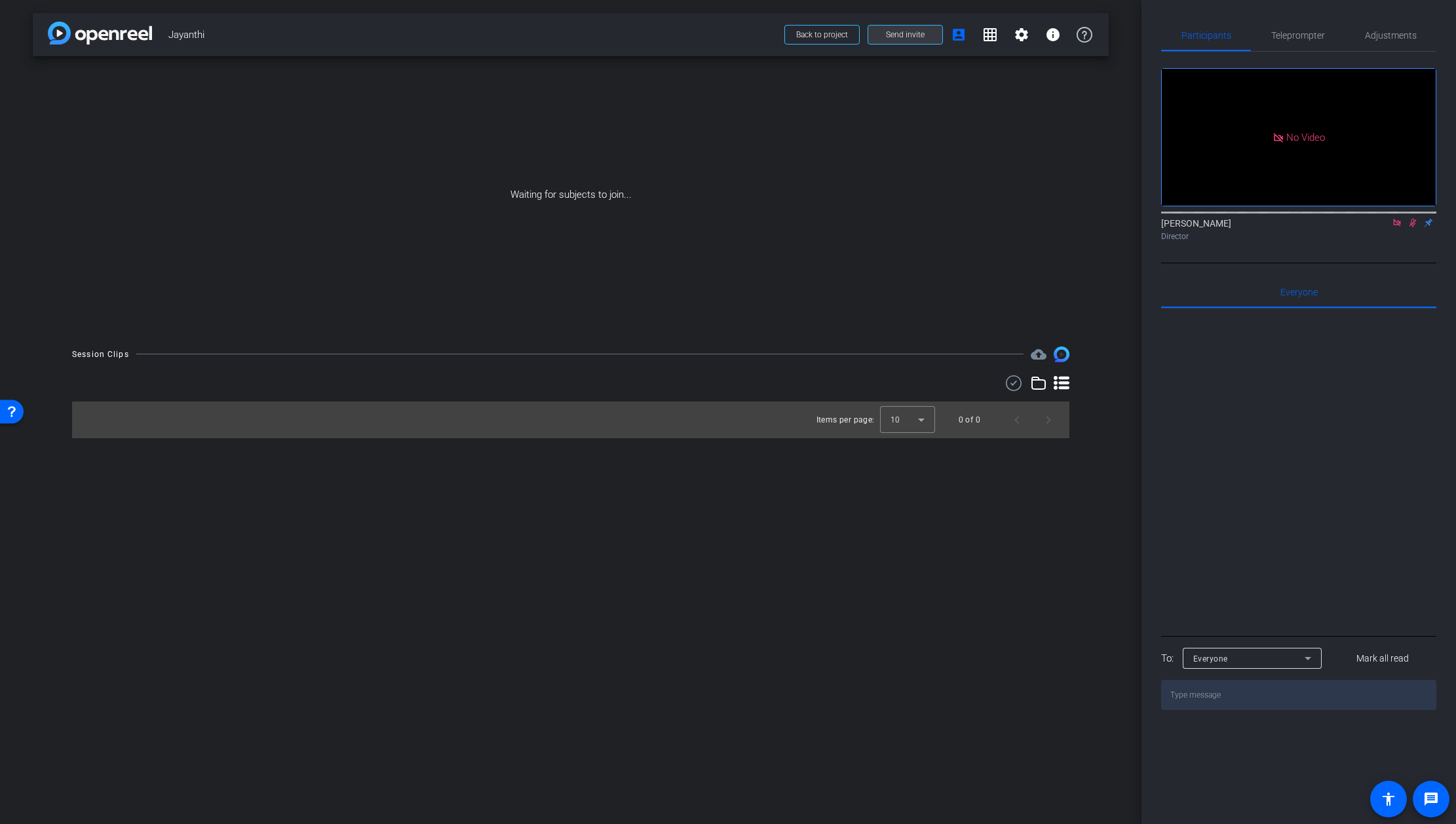
click at [906, 34] on span "Send invite" at bounding box center [905, 35] width 39 height 11
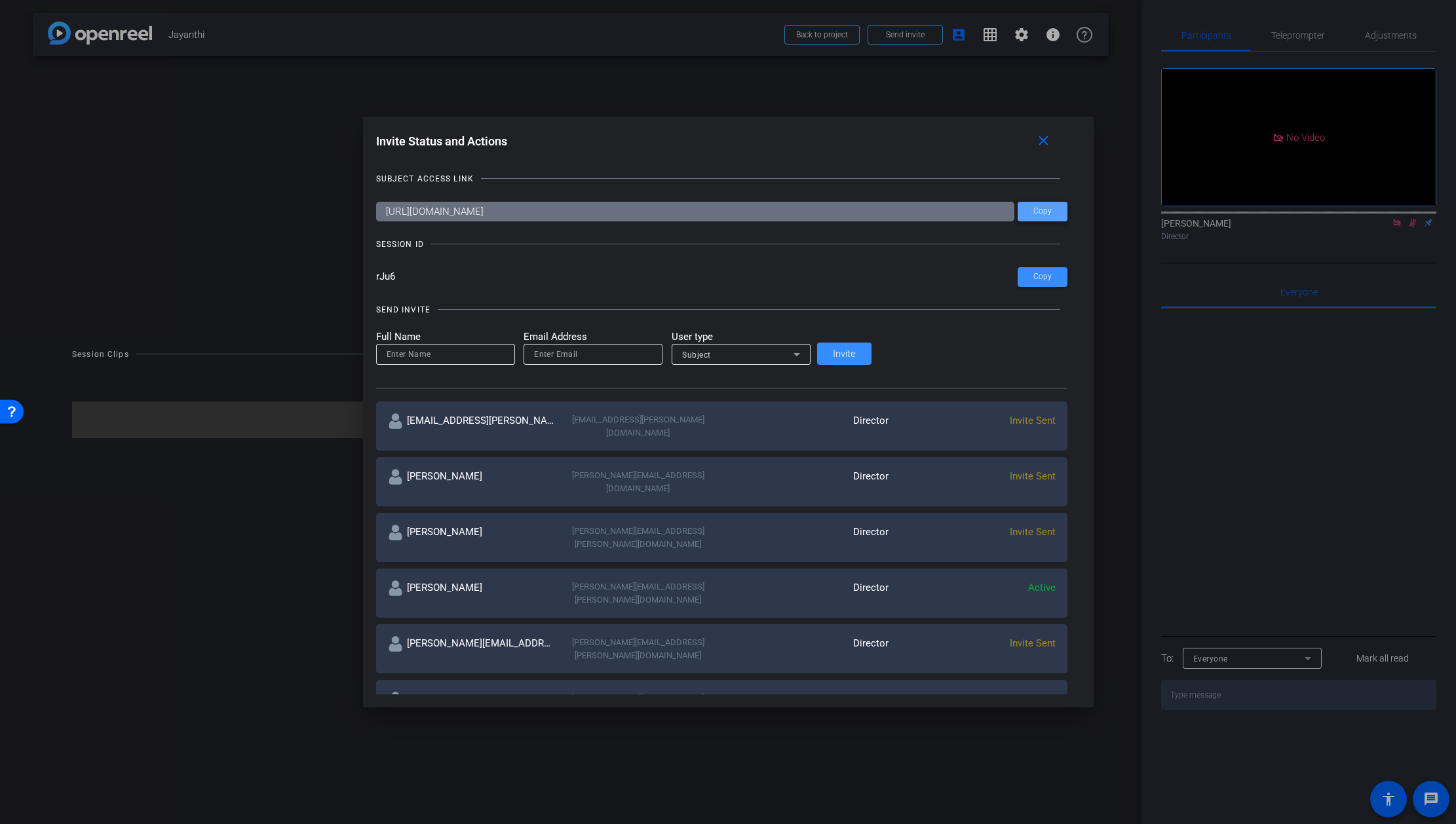
click at [1033, 208] on span "Copy" at bounding box center [1042, 211] width 18 height 10
click at [1033, 274] on span "Copy" at bounding box center [1042, 277] width 18 height 10
